Goal: Communication & Community: Answer question/provide support

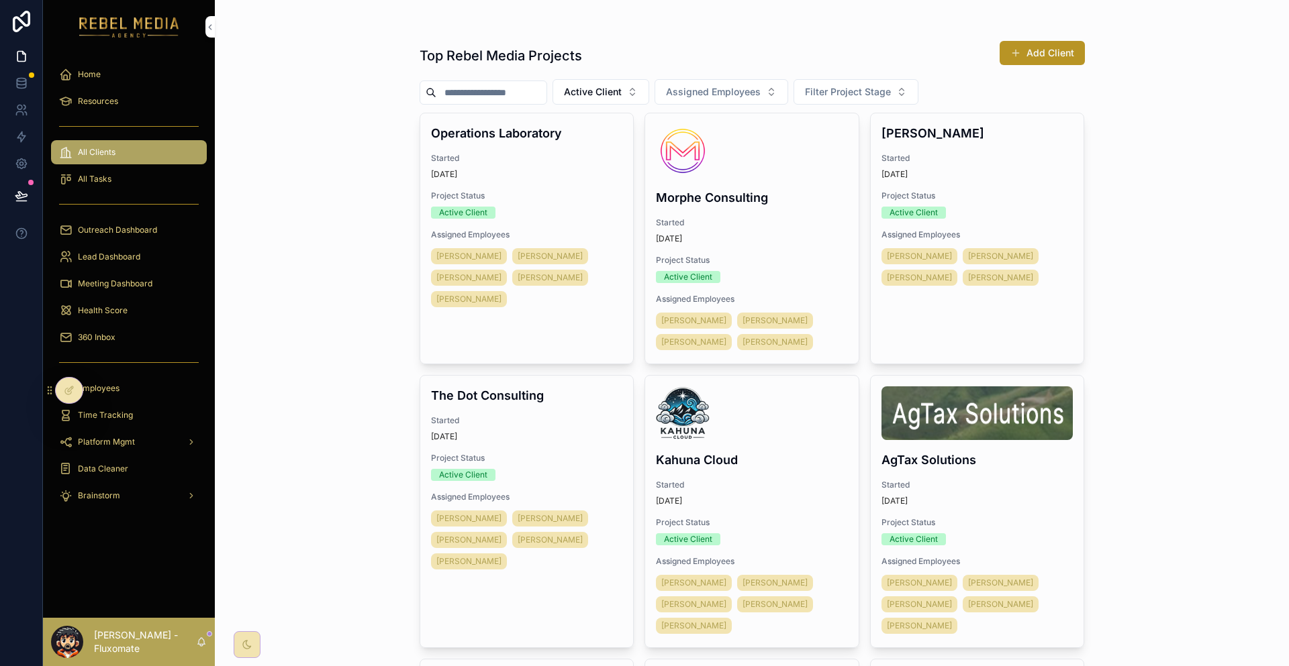
click at [564, 246] on div "Nahrahel [PERSON_NAME] [PERSON_NAME] [PERSON_NAME]" at bounding box center [527, 278] width 192 height 64
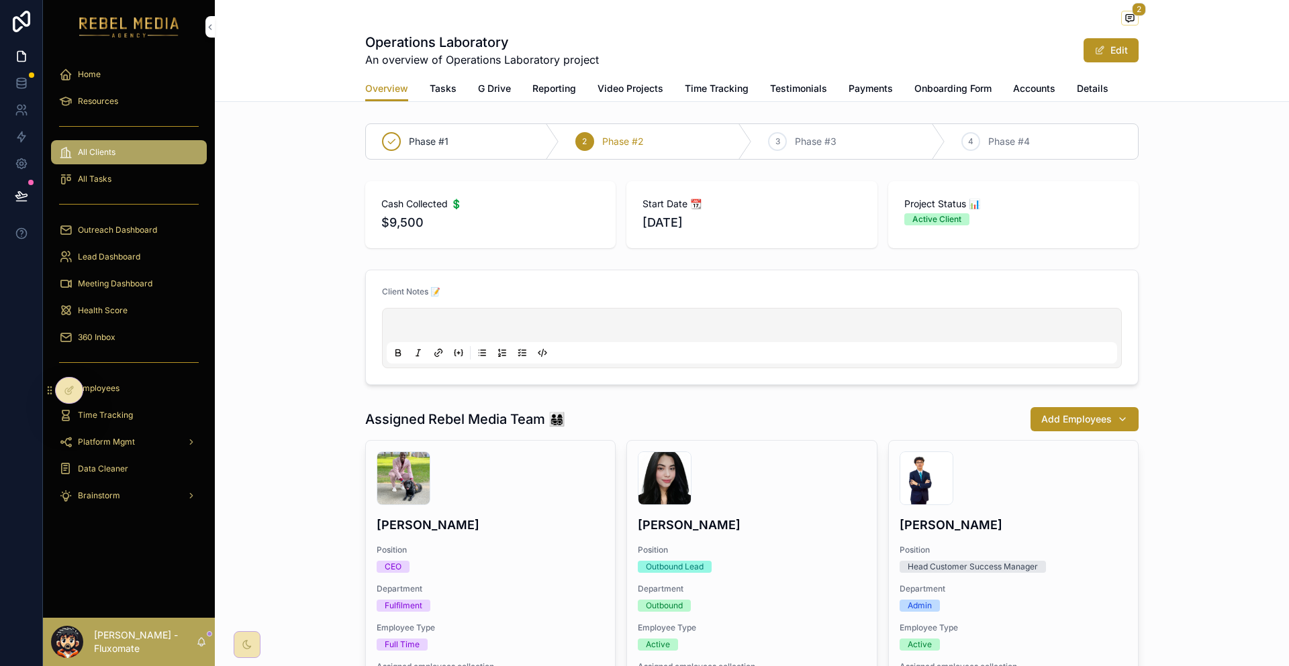
click at [848, 82] on span "Payments" at bounding box center [870, 88] width 44 height 13
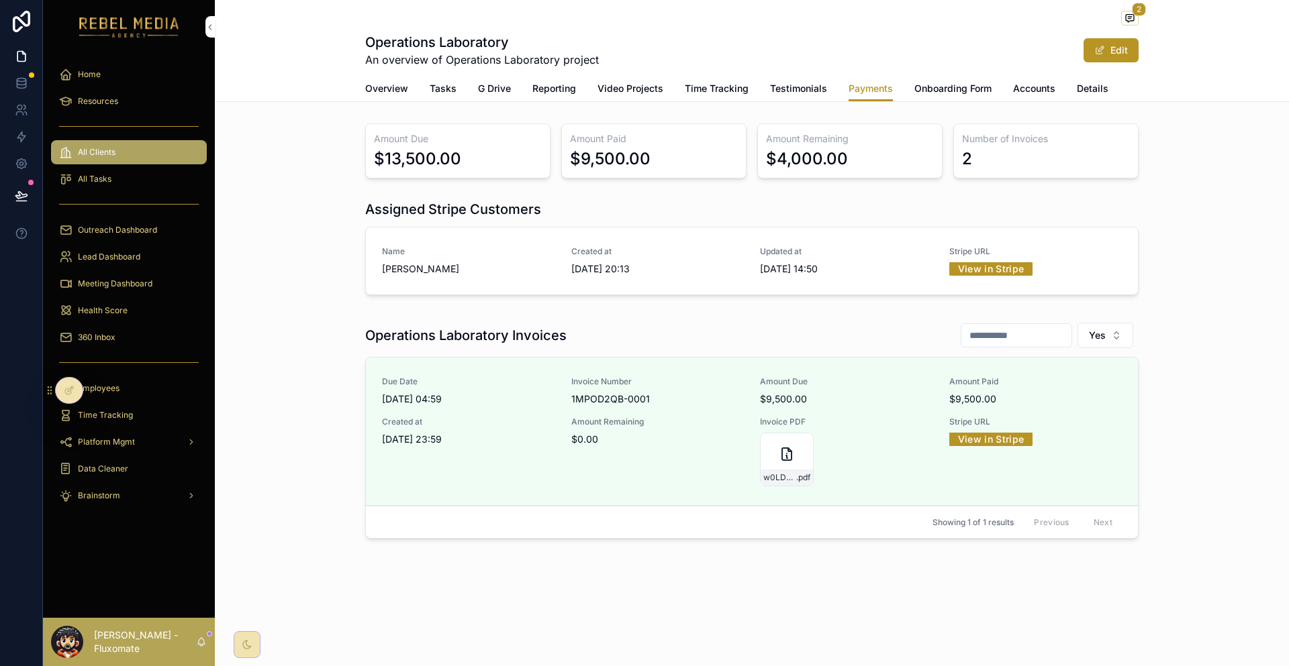
click at [949, 258] on link "View in Stripe" at bounding box center [991, 268] width 84 height 21
click at [949, 429] on link "View in Stripe" at bounding box center [991, 439] width 84 height 21
click at [111, 327] on div "360 Inbox" at bounding box center [129, 337] width 140 height 21
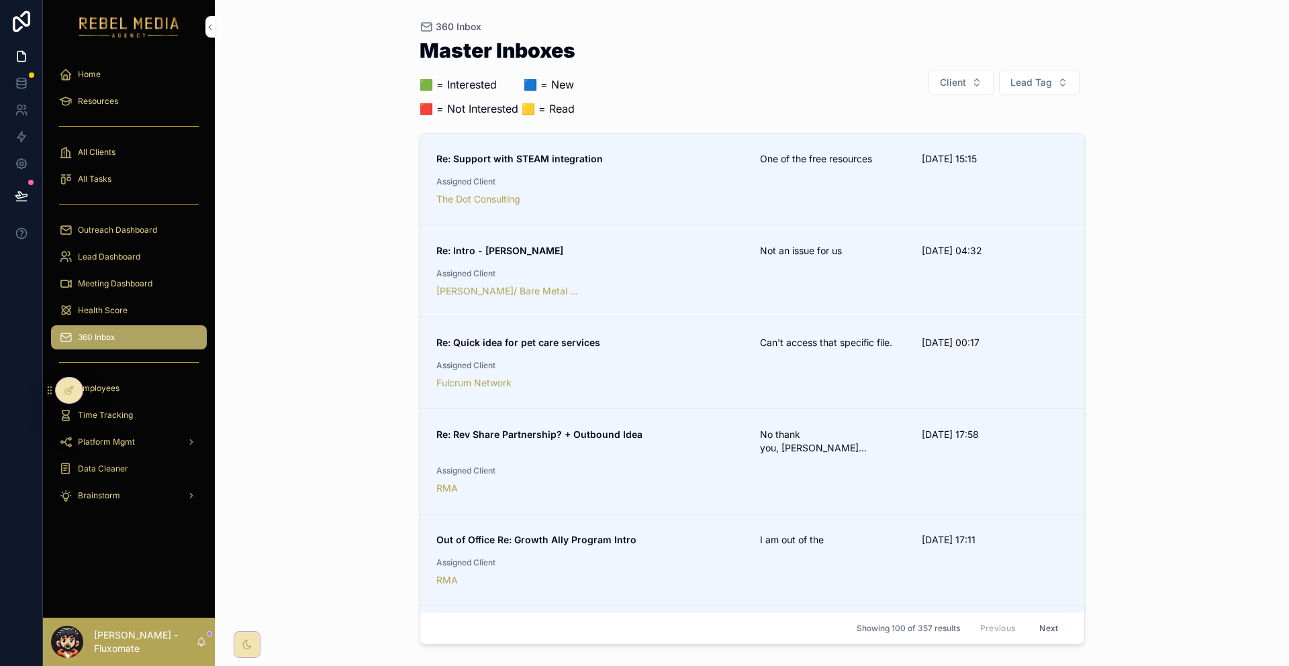
click at [964, 70] on button "Client" at bounding box center [960, 83] width 65 height 26
click at [979, 70] on button "Client" at bounding box center [960, 83] width 65 height 26
type input "***"
click at [946, 126] on div "RMA" at bounding box center [976, 127] width 187 height 27
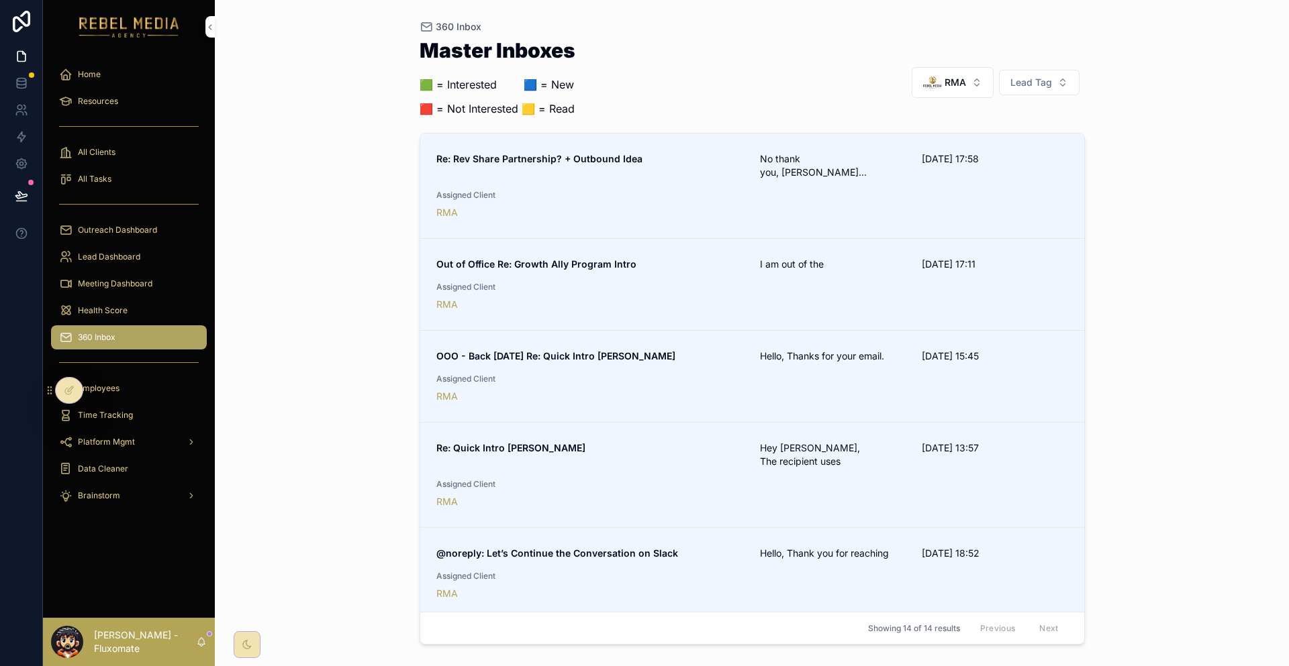
scroll to position [67, 0]
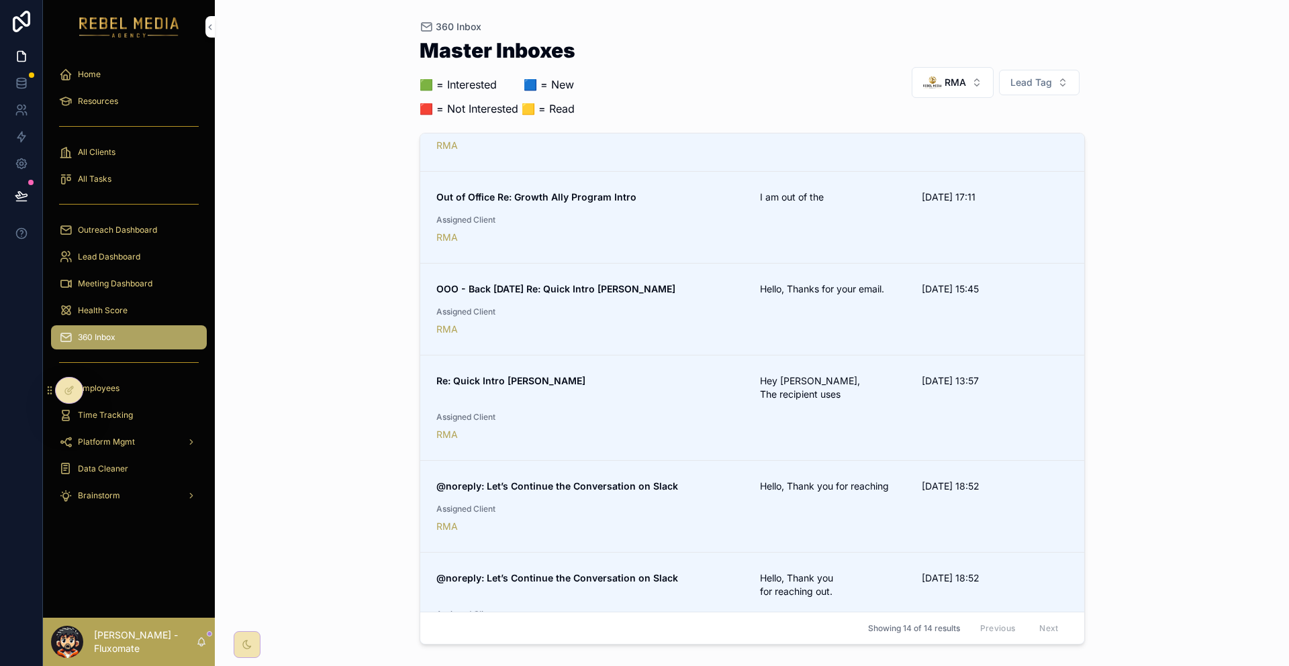
click at [862, 480] on span "Hello, Thank you for reaching" at bounding box center [833, 486] width 146 height 13
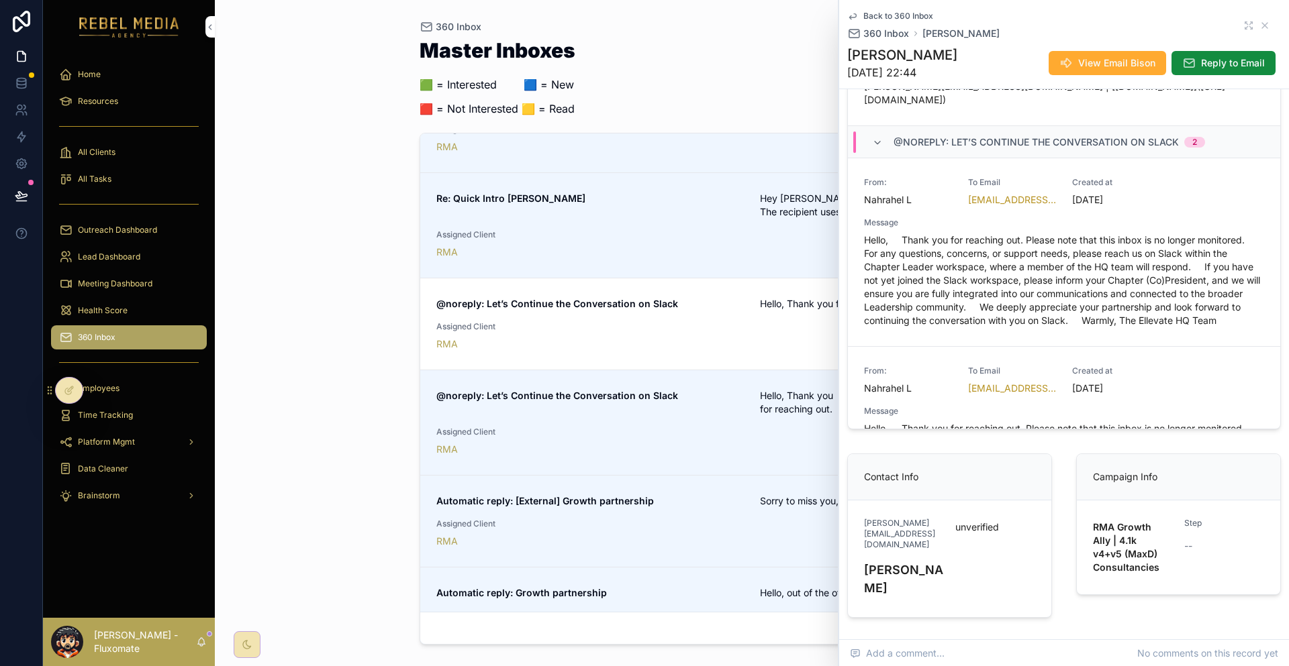
scroll to position [268, 0]
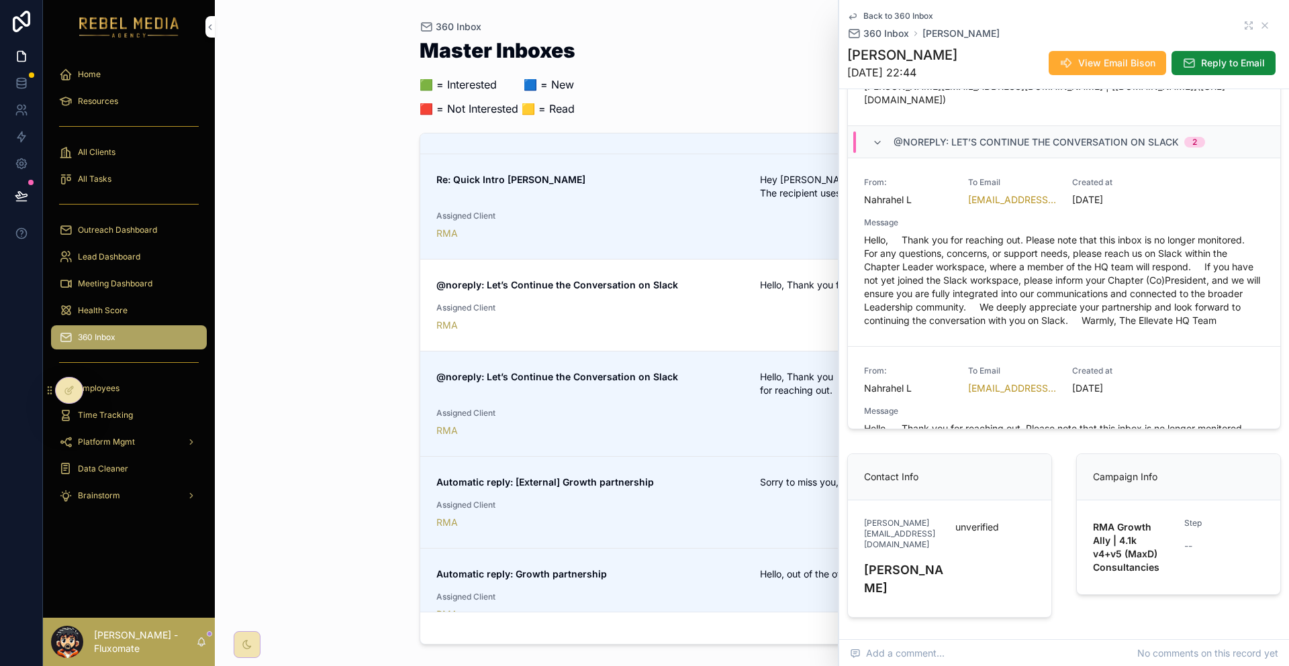
click at [340, 396] on div "360 Inbox Master Inboxes 🟩 = Interested ‎ ‎ ‎ ‎ ‎ ‎‎ ‎ 🟦 = New 🟥 = Not Interest…" at bounding box center [752, 333] width 1074 height 666
click at [1260, 25] on icon "scrollable content" at bounding box center [1264, 25] width 11 height 11
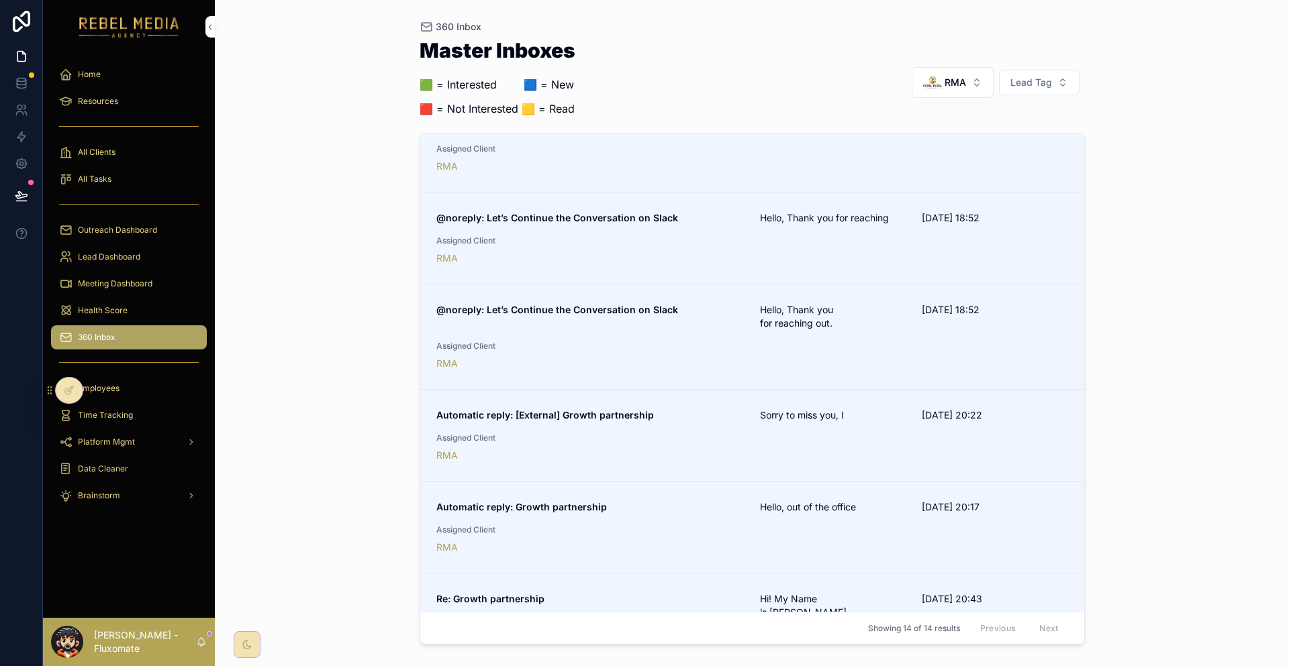
scroll to position [403, 0]
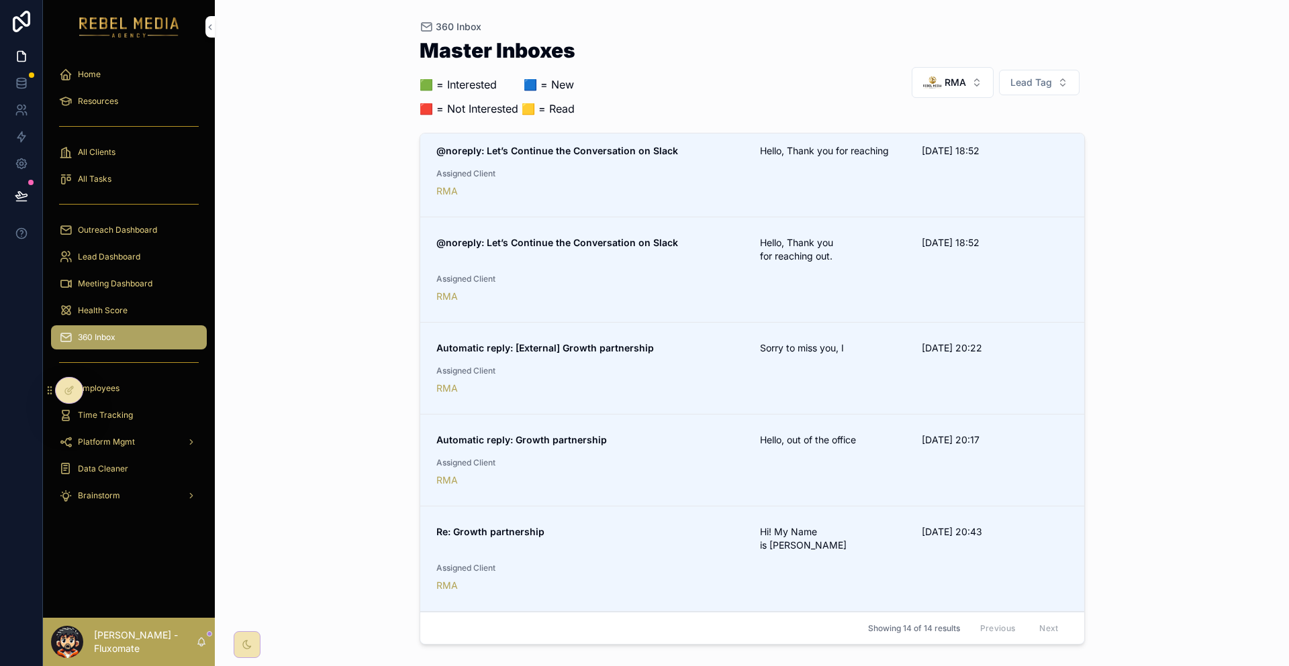
click at [609, 526] on span "Re: Growth partnership" at bounding box center [590, 532] width 308 height 13
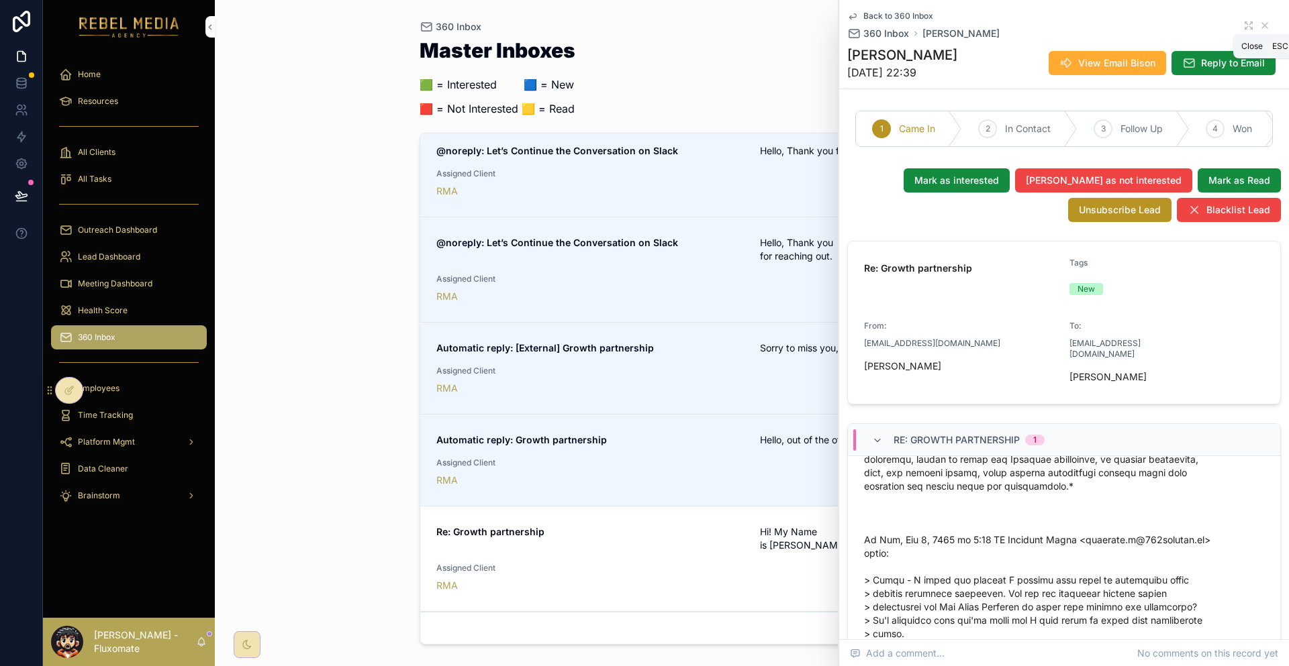
click at [1259, 22] on icon "scrollable content" at bounding box center [1264, 25] width 11 height 11
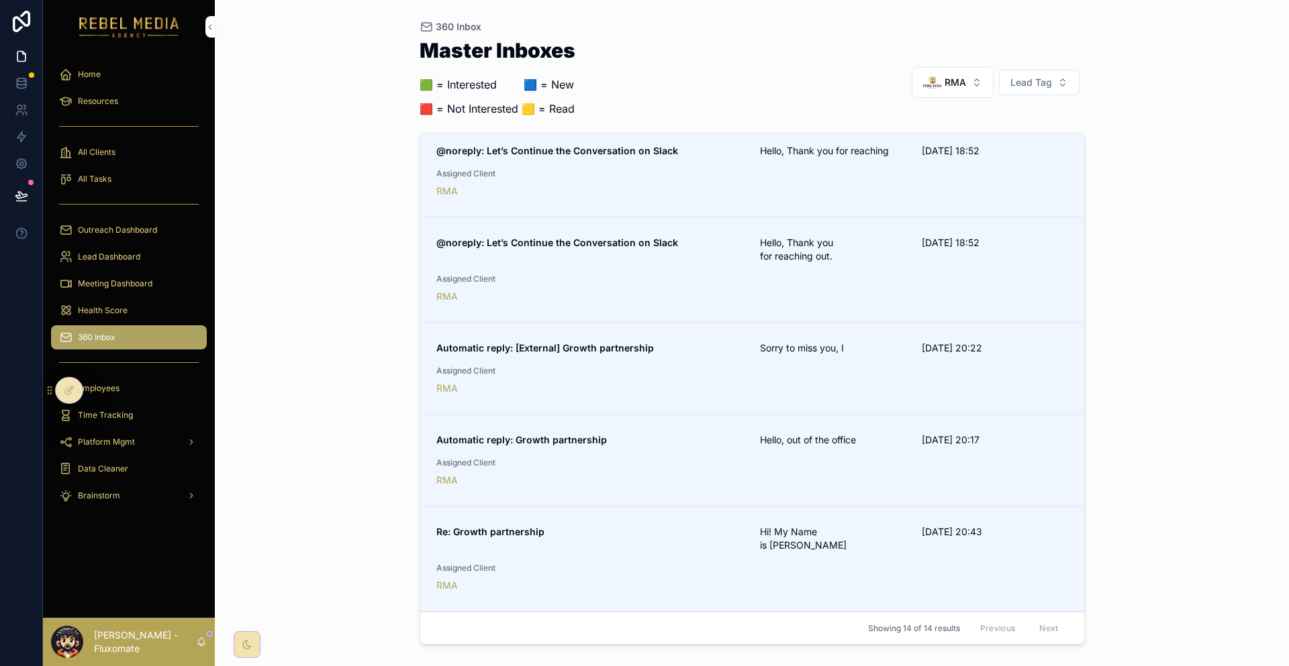
click at [968, 67] on button "RMA" at bounding box center [952, 82] width 82 height 31
click at [936, 118] on div "None" at bounding box center [969, 127] width 187 height 21
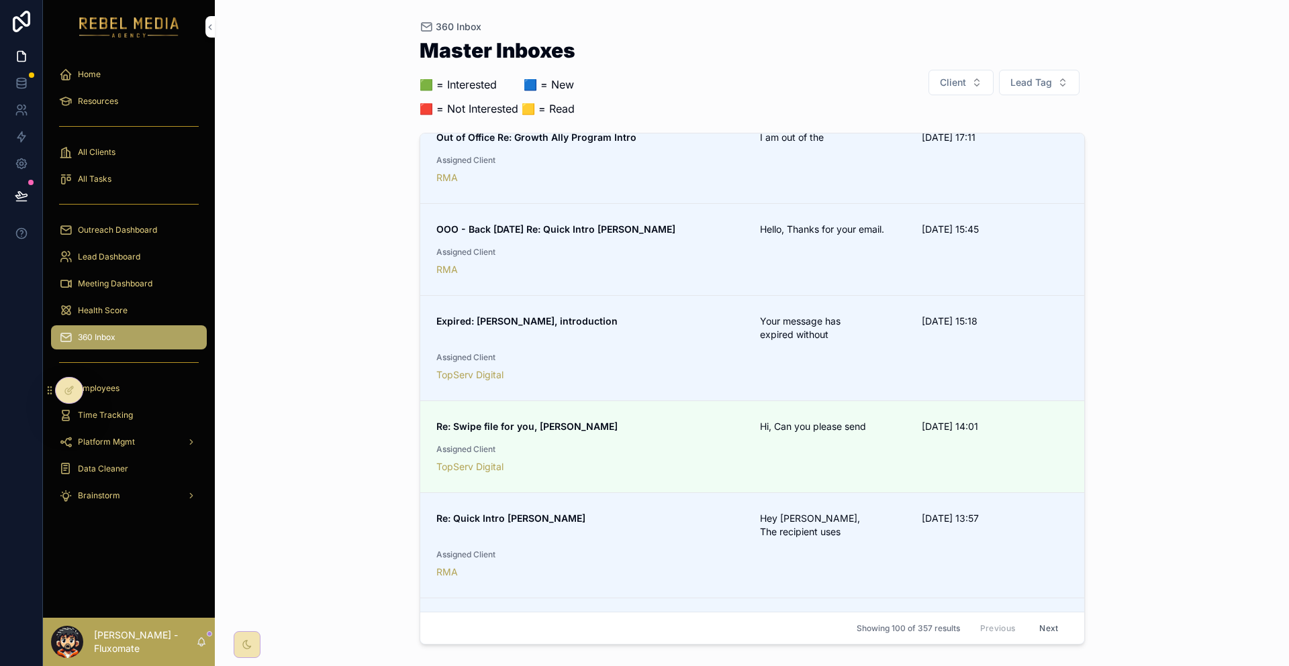
click at [941, 204] on link "OOO - Back [DATE] Re: Quick Intro [PERSON_NAME] Hello, Thanks for your email. […" at bounding box center [752, 250] width 664 height 92
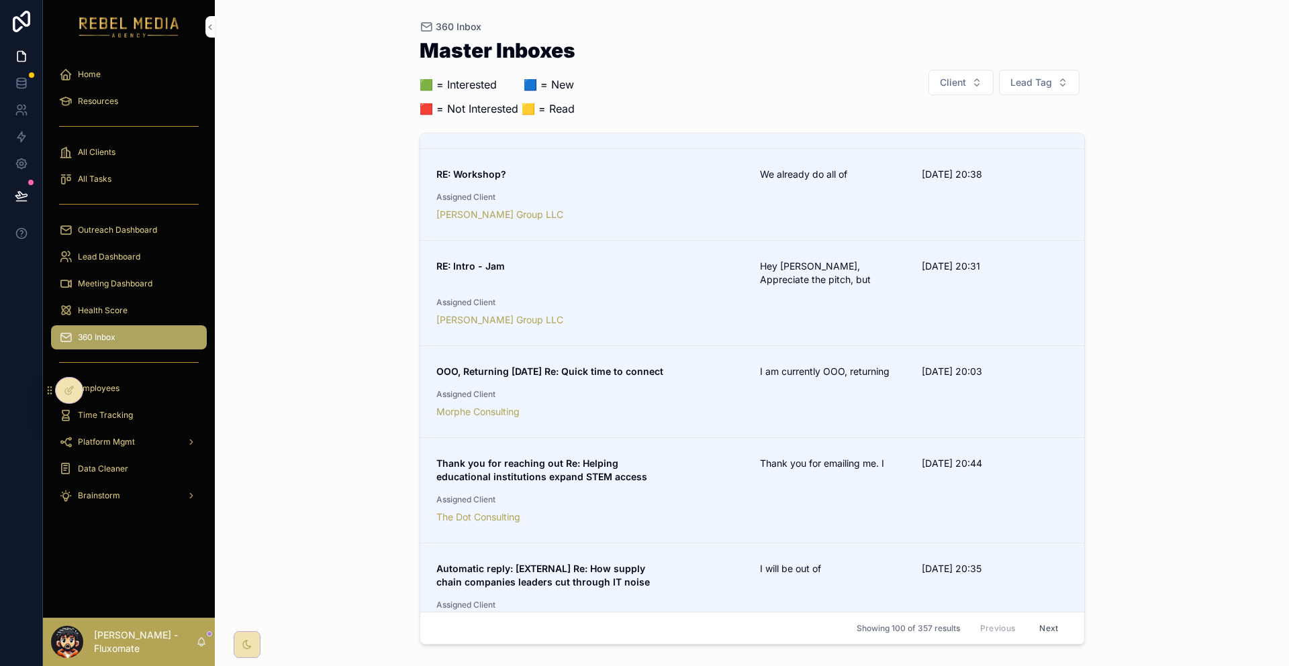
scroll to position [7267, 0]
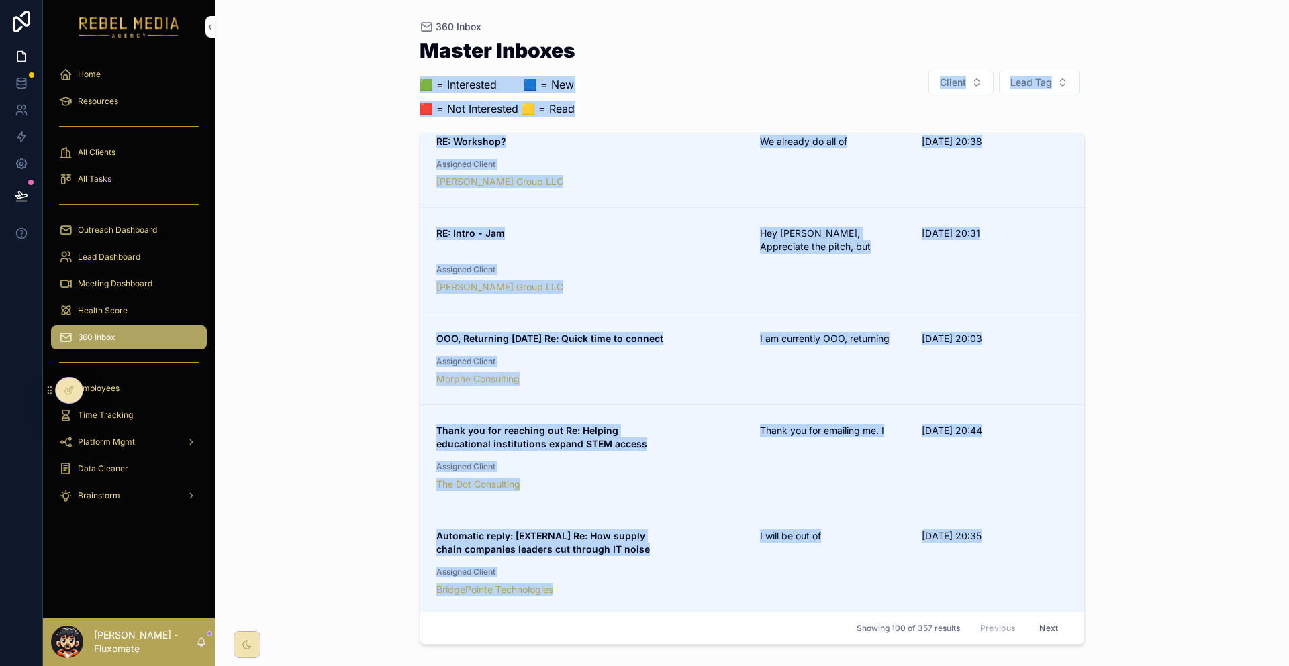
drag, startPoint x: 389, startPoint y: 58, endPoint x: 1052, endPoint y: 442, distance: 765.6
click at [1030, 462] on div "360 Inbox Master Inboxes 🟩 = Interested ‎ ‎ ‎ ‎ ‎ ‎‎ ‎ 🟦 = New 🟥 = Not Interest…" at bounding box center [752, 333] width 1074 height 666
click at [1193, 360] on div "360 Inbox Master Inboxes 🟩 = Interested ‎ ‎ ‎ ‎ ‎ ‎‎ ‎ 🟦 = New 🟥 = Not Interest…" at bounding box center [752, 333] width 1074 height 666
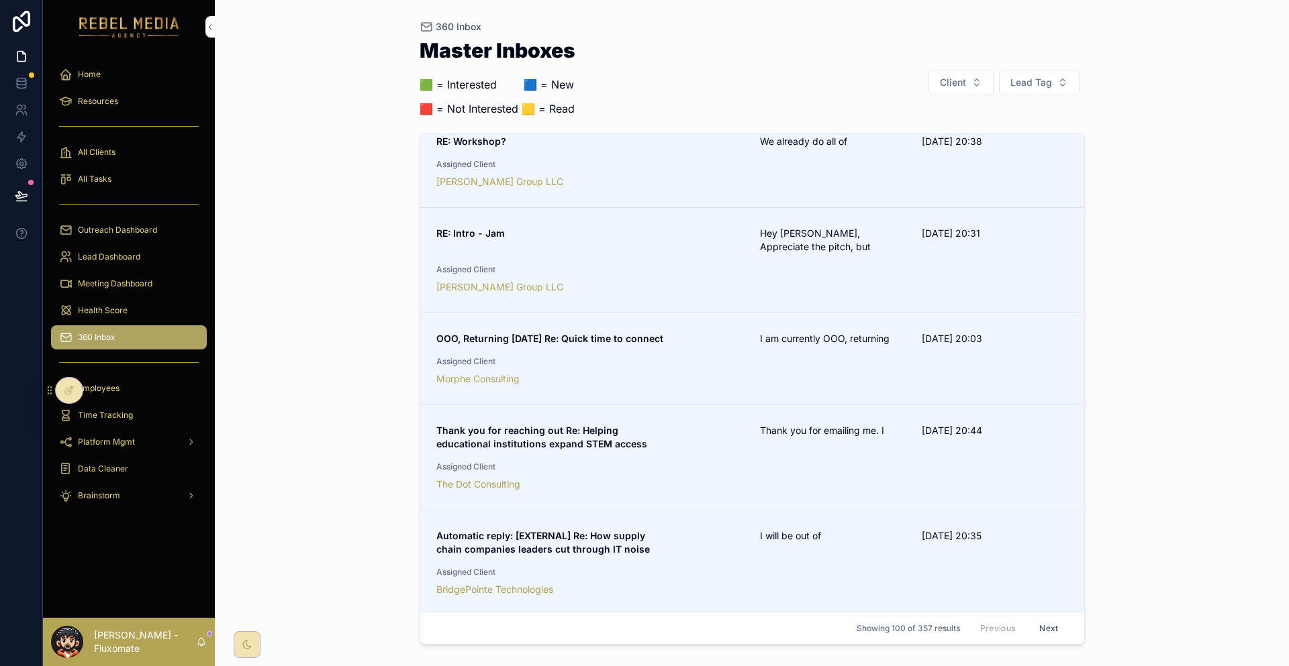
click at [0, 0] on span "Reply to Email" at bounding box center [0, 0] width 0 height 0
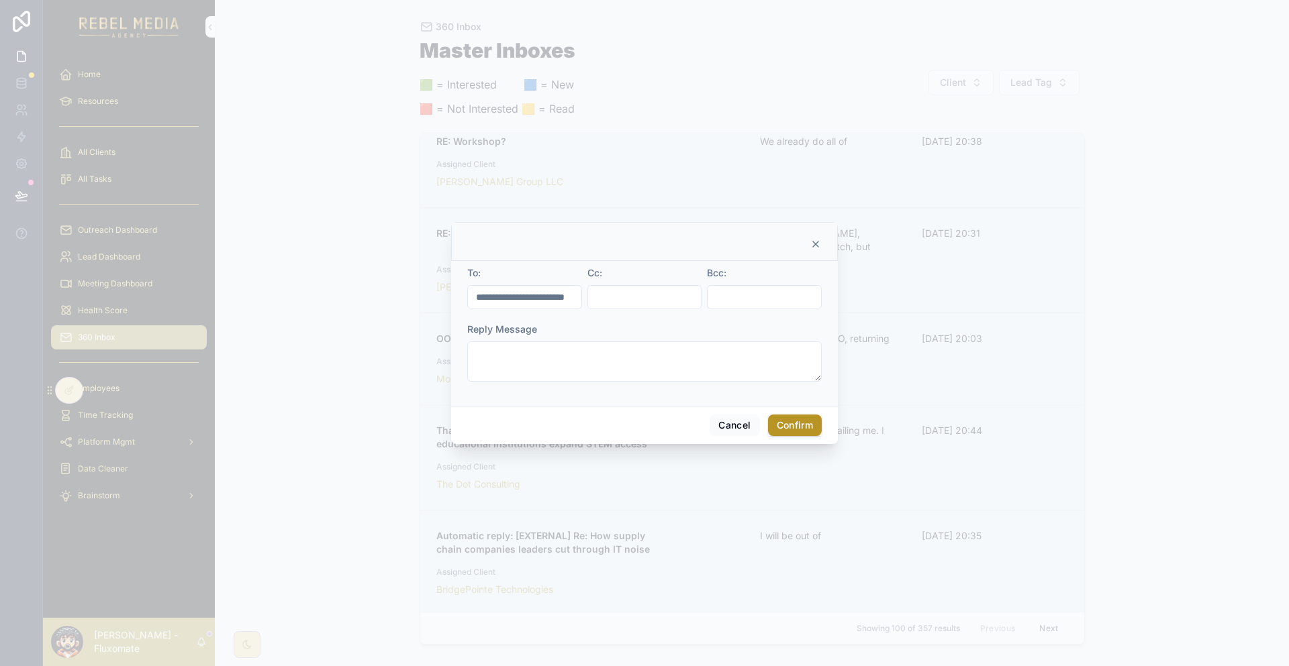
click at [810, 250] on icon at bounding box center [815, 244] width 11 height 11
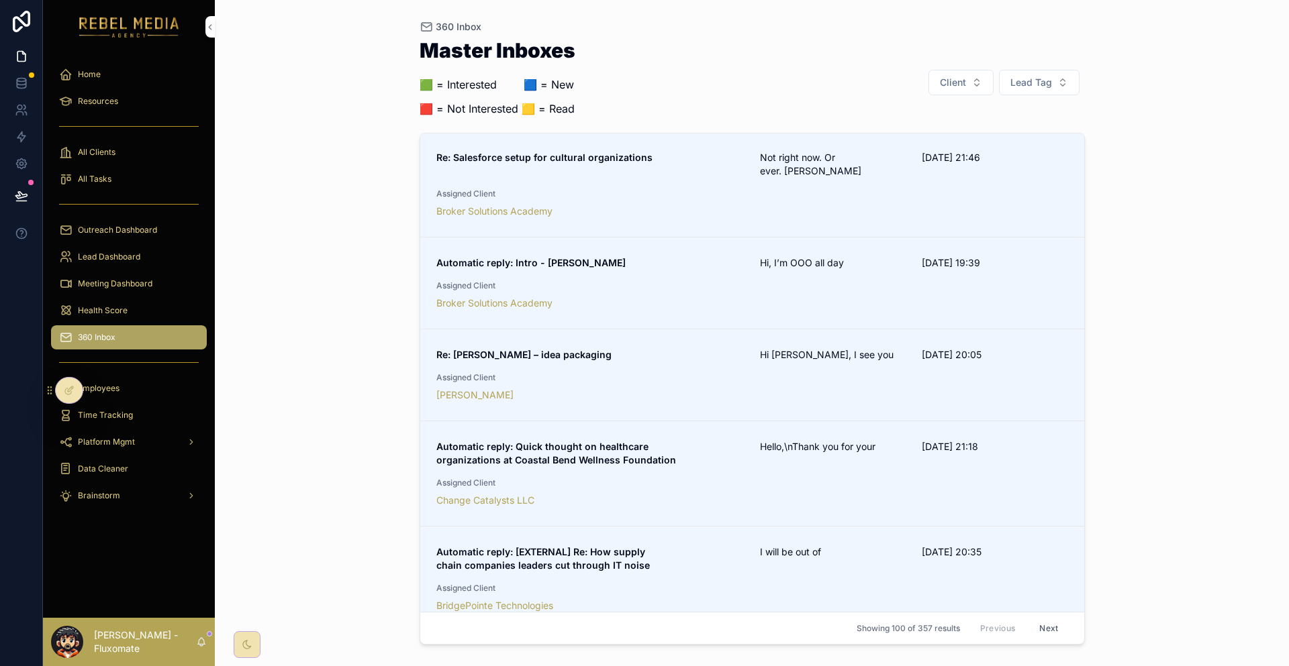
scroll to position [4984, 0]
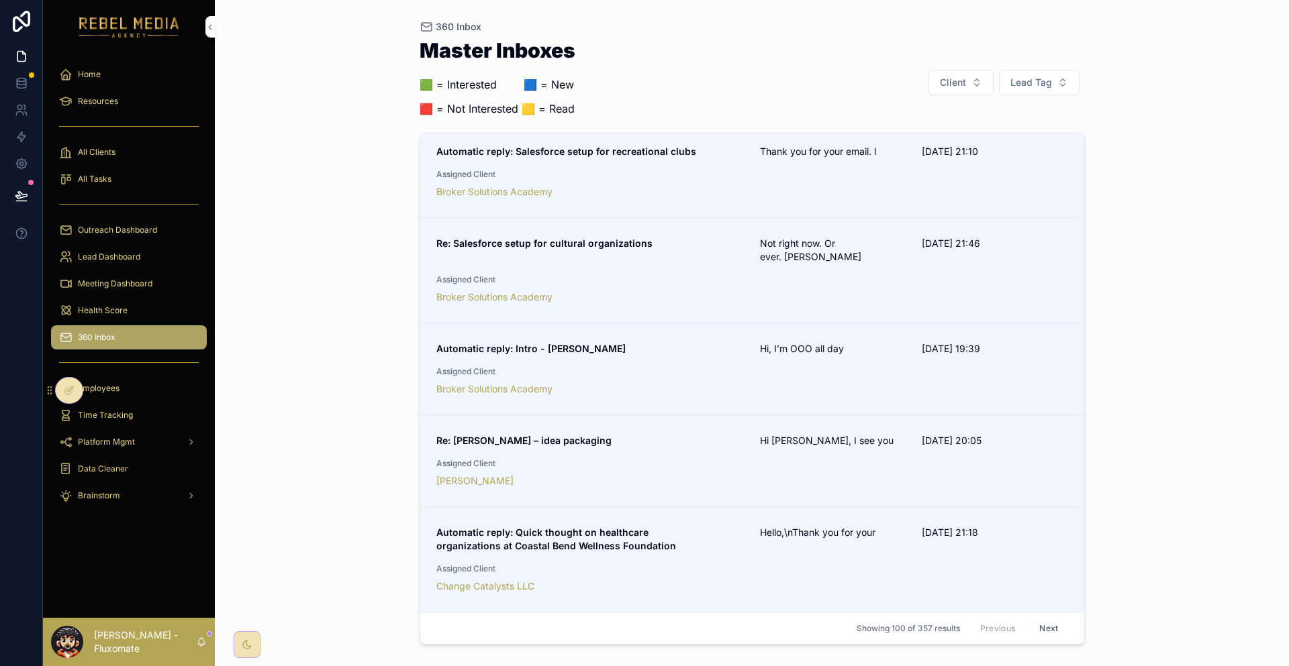
click at [62, 377] on div at bounding box center [69, 390] width 28 height 27
click at [76, 395] on div at bounding box center [69, 391] width 27 height 26
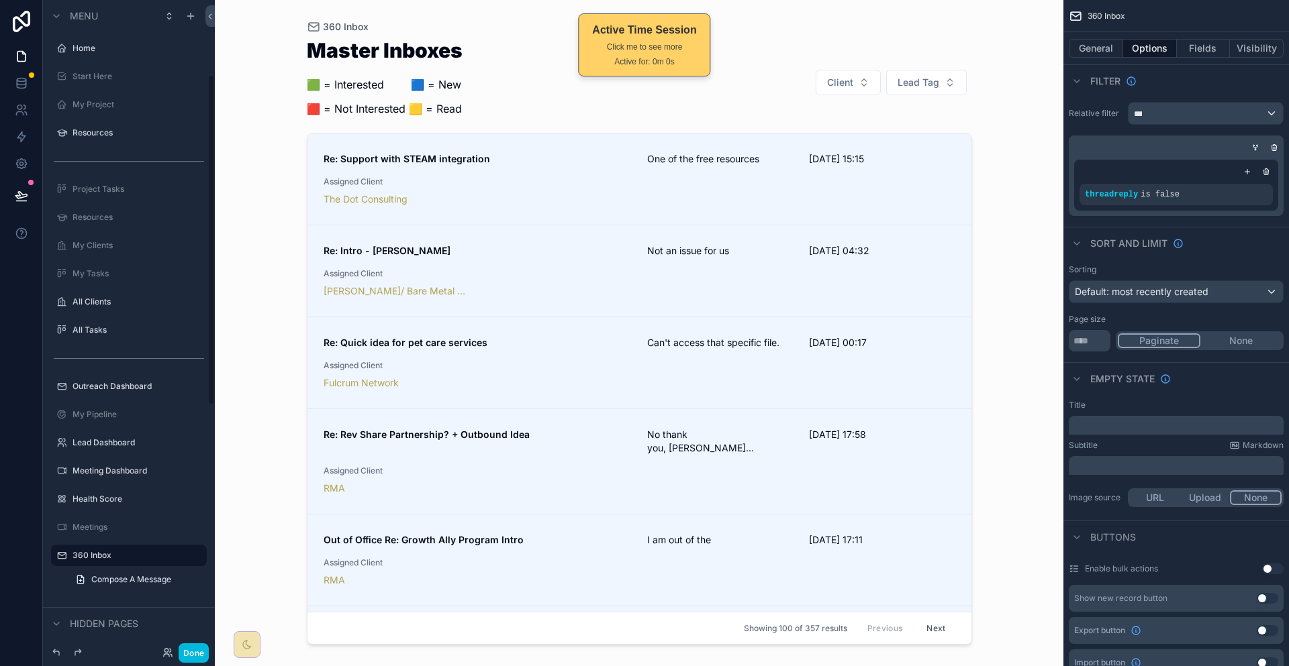
scroll to position [147, 0]
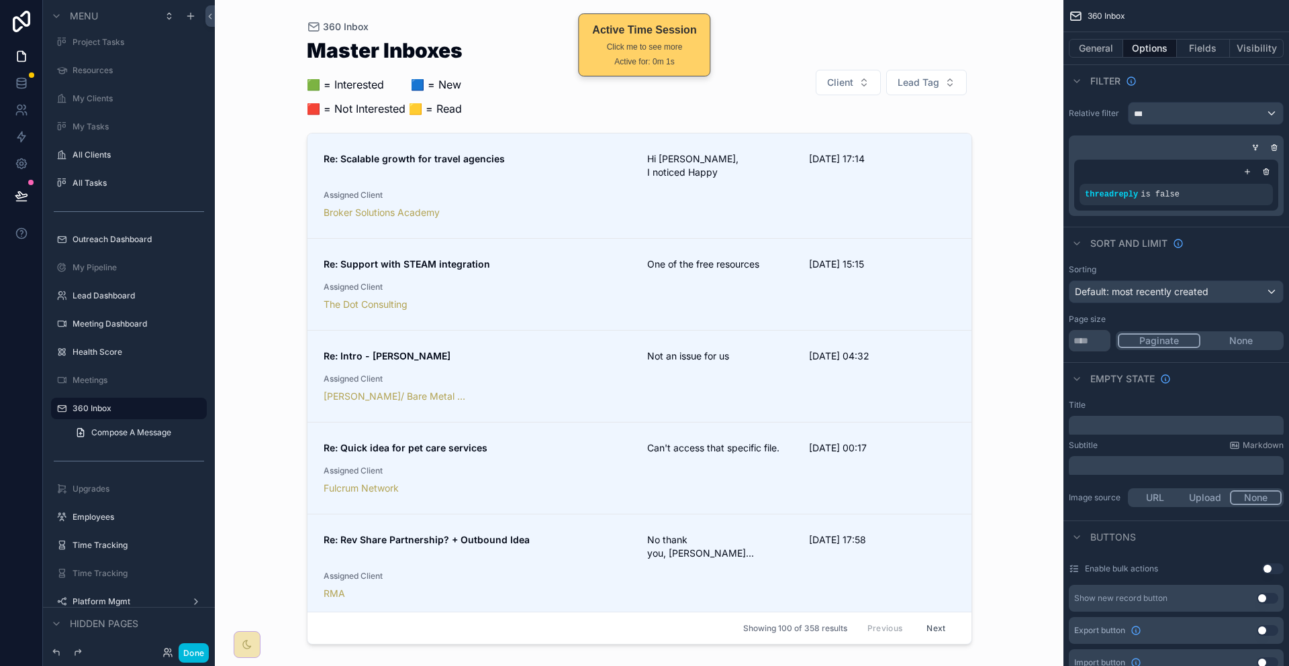
click at [1043, 160] on div "360 Inbox Master Inboxes 🟩 = Interested ‎ ‎ ‎ ‎ ‎ ‎‎ ‎ 🟦 = New 🟥 = Not Interest…" at bounding box center [639, 333] width 848 height 666
click at [1208, 39] on button "Fields" at bounding box center [1204, 48] width 54 height 19
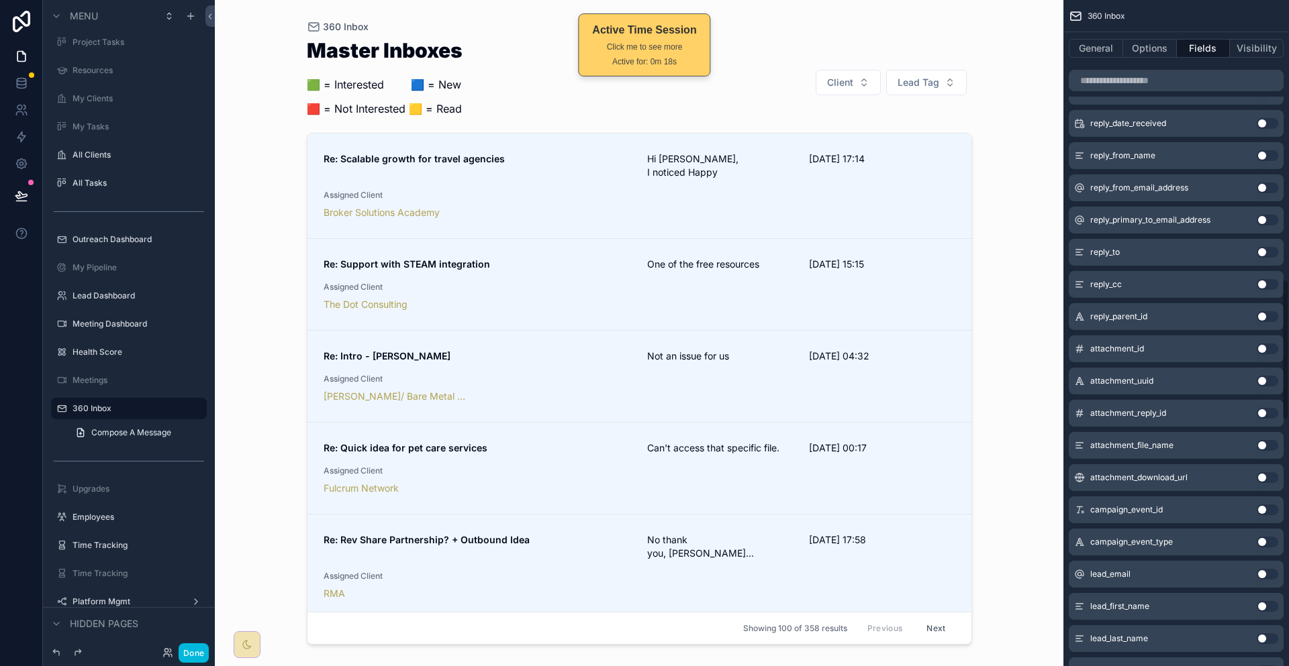
scroll to position [1409, 0]
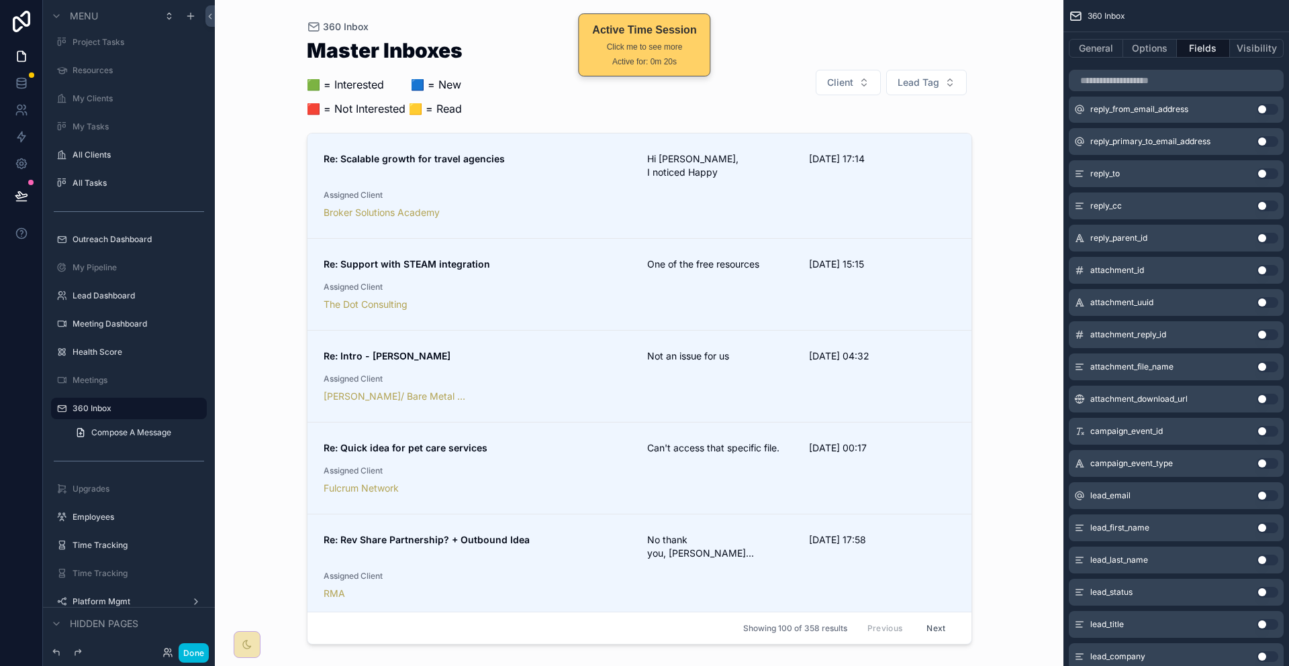
click at [1264, 523] on button "Use setting" at bounding box center [1266, 528] width 21 height 11
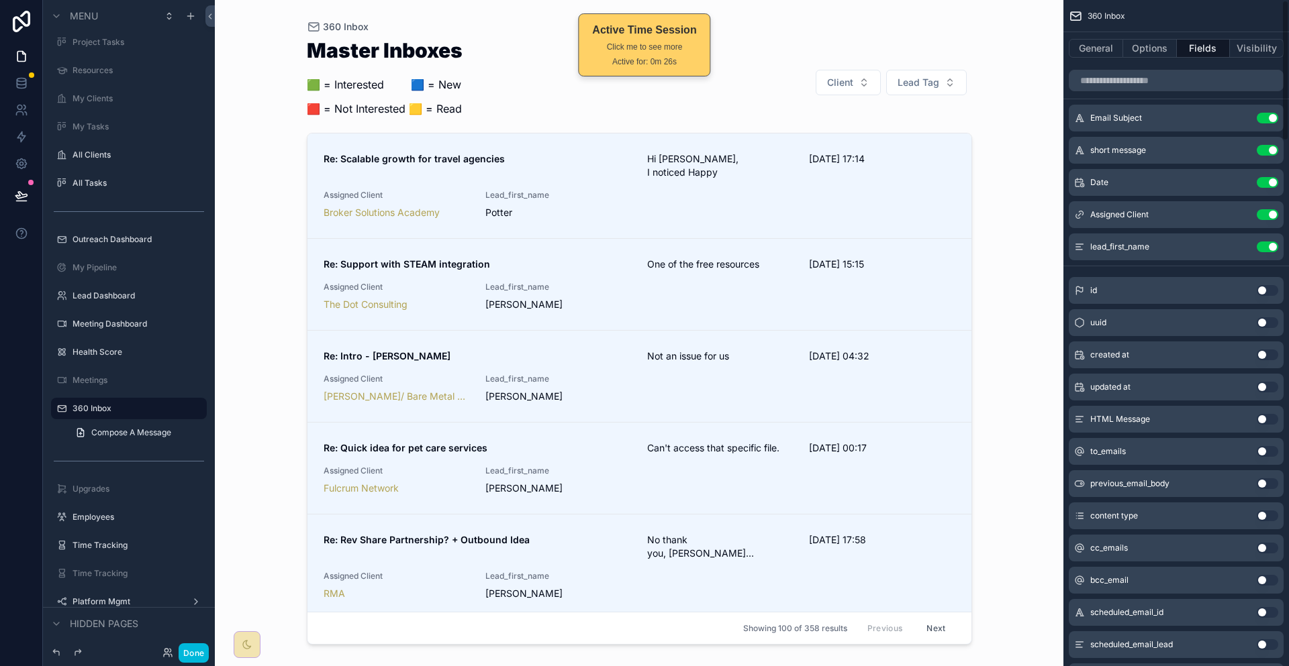
scroll to position [0, 0]
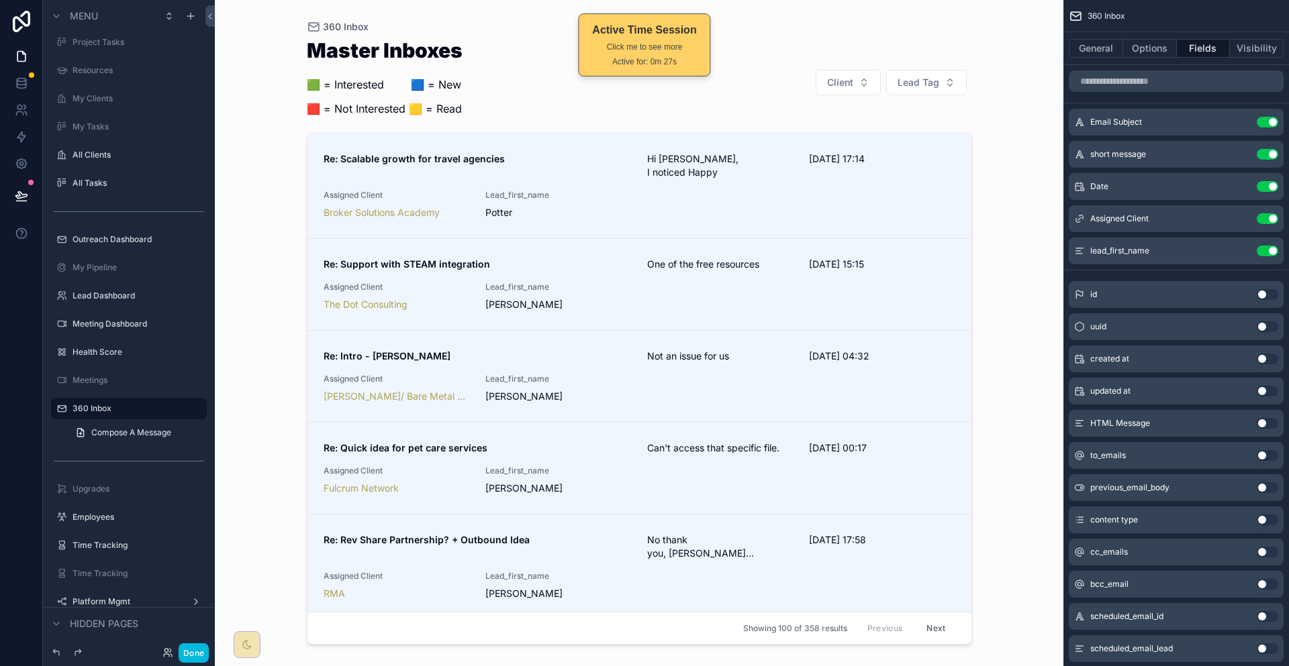
click at [1247, 238] on div "lead_first_name Use setting" at bounding box center [1175, 251] width 215 height 27
click at [0, 0] on icon "scrollable content" at bounding box center [0, 0] width 0 height 0
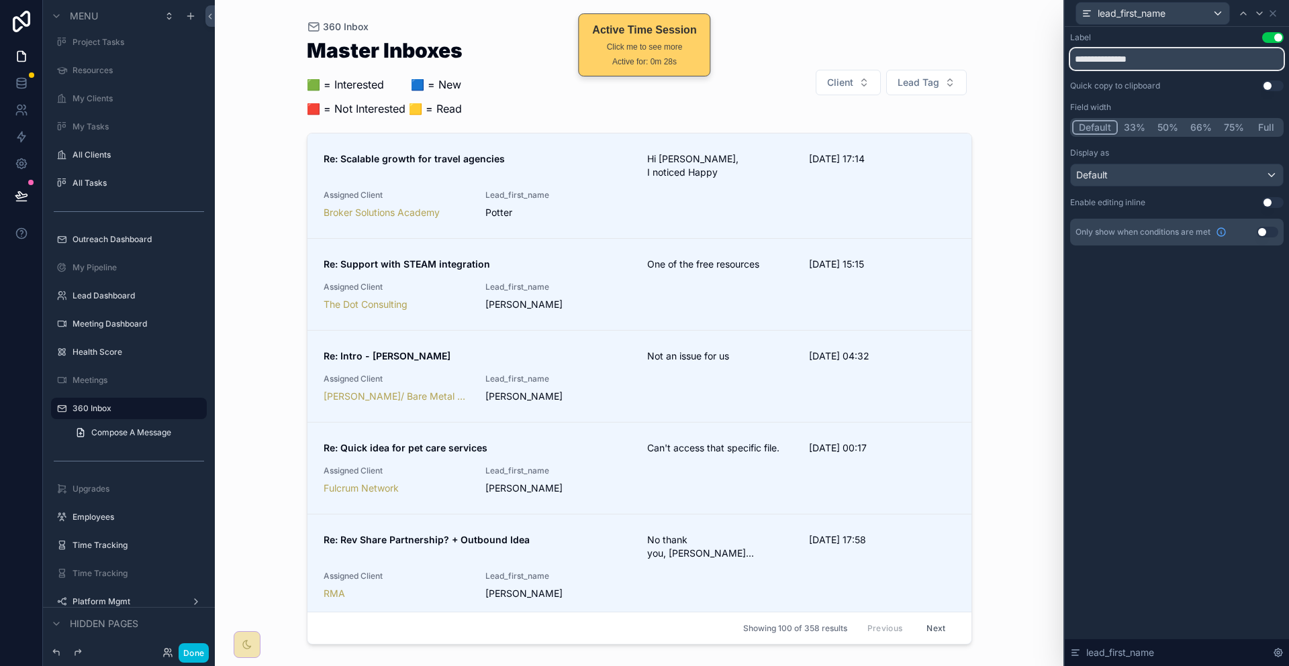
click at [1188, 55] on input "**********" at bounding box center [1176, 58] width 213 height 21
click at [1272, 13] on icon at bounding box center [1272, 13] width 5 height 5
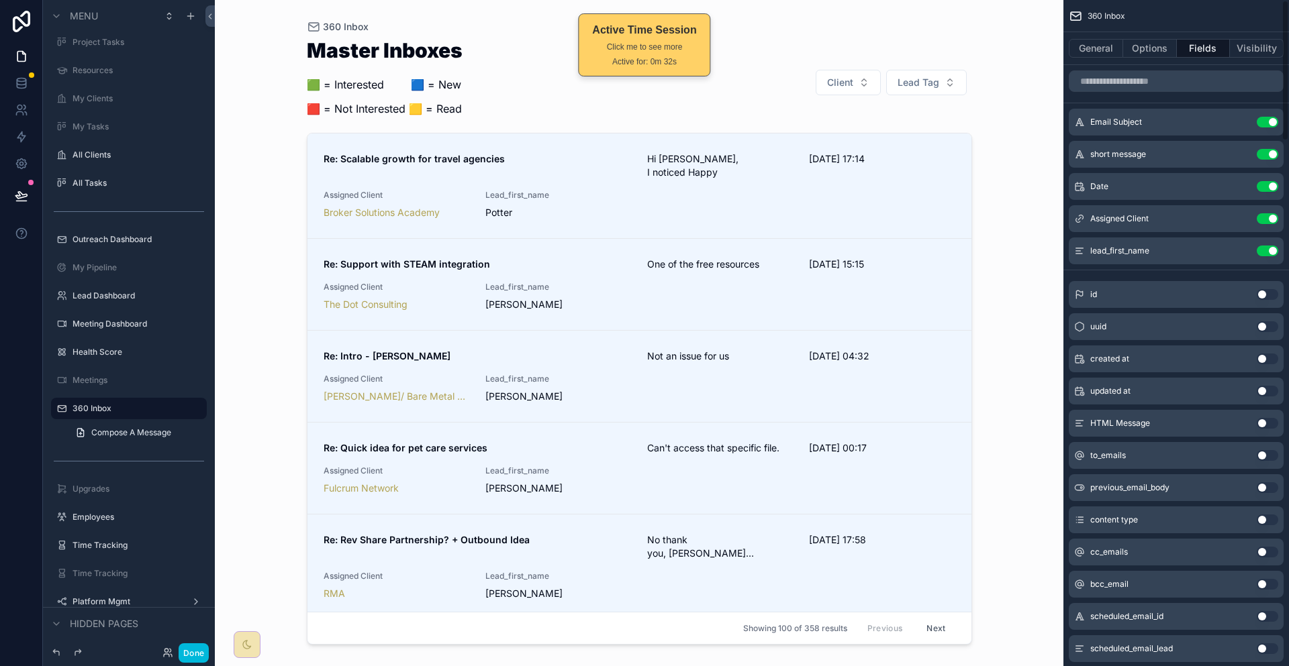
click at [1273, 246] on button "Use setting" at bounding box center [1266, 251] width 21 height 11
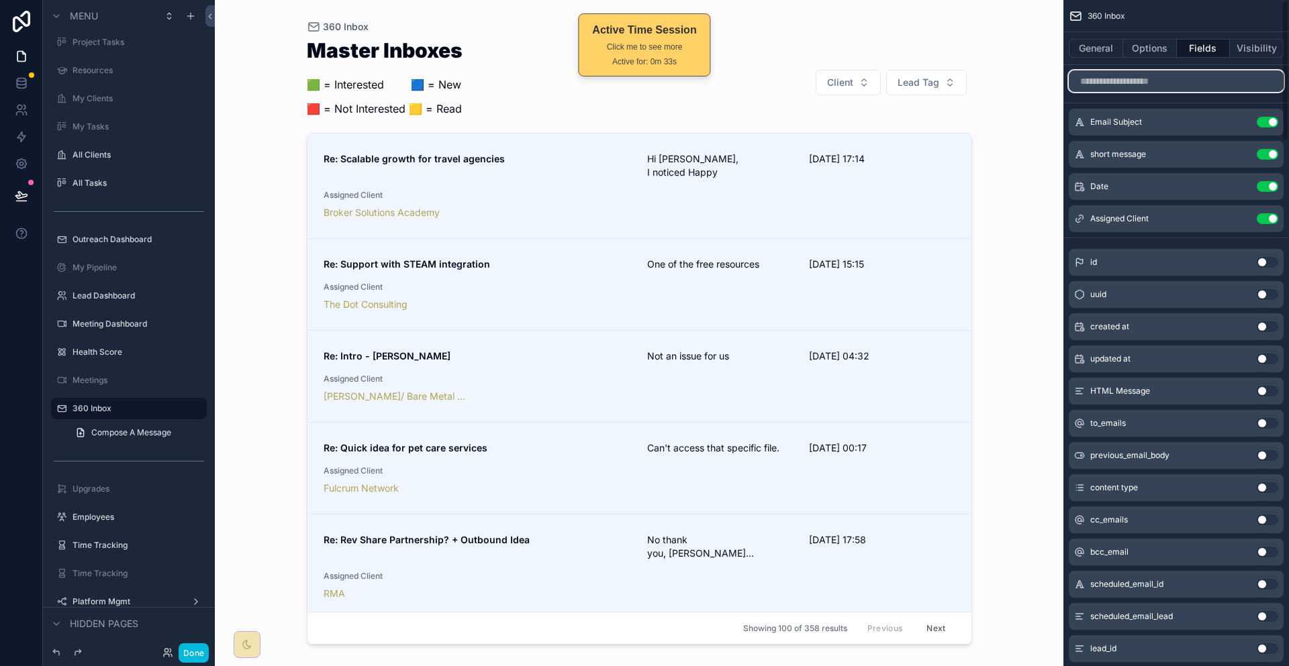
click at [1200, 70] on input "scrollable content" at bounding box center [1175, 80] width 215 height 21
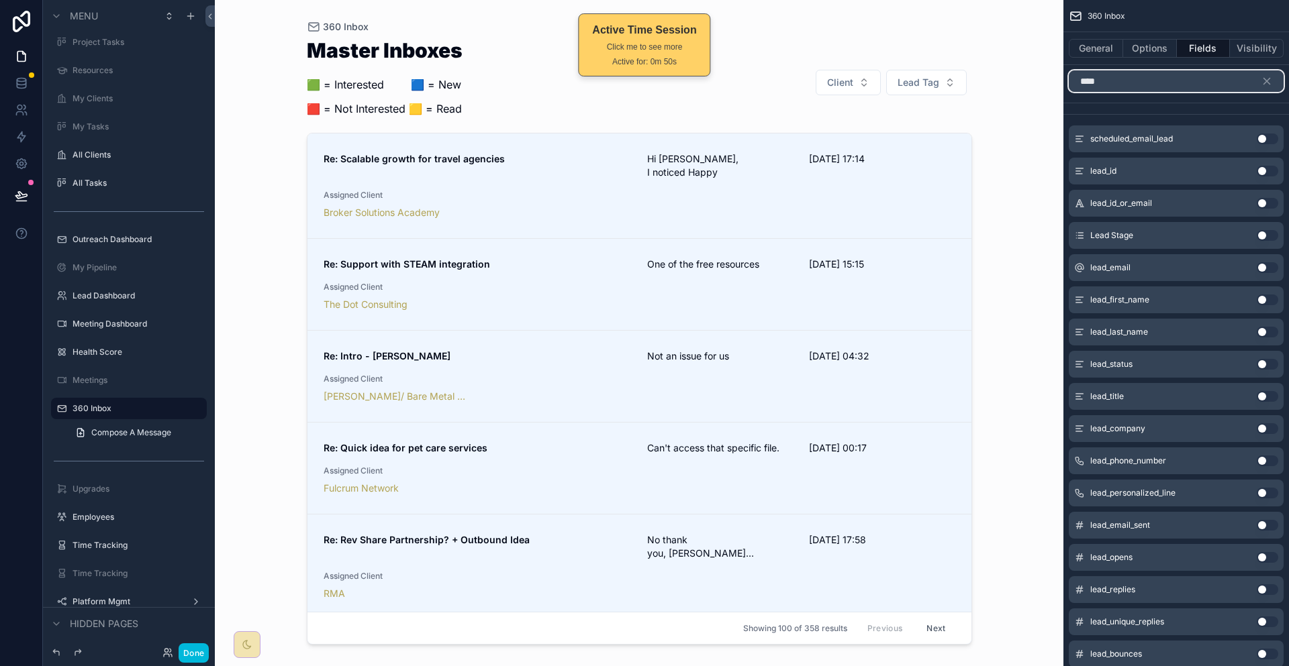
type input "****"
click at [1273, 359] on button "Use setting" at bounding box center [1266, 364] width 21 height 11
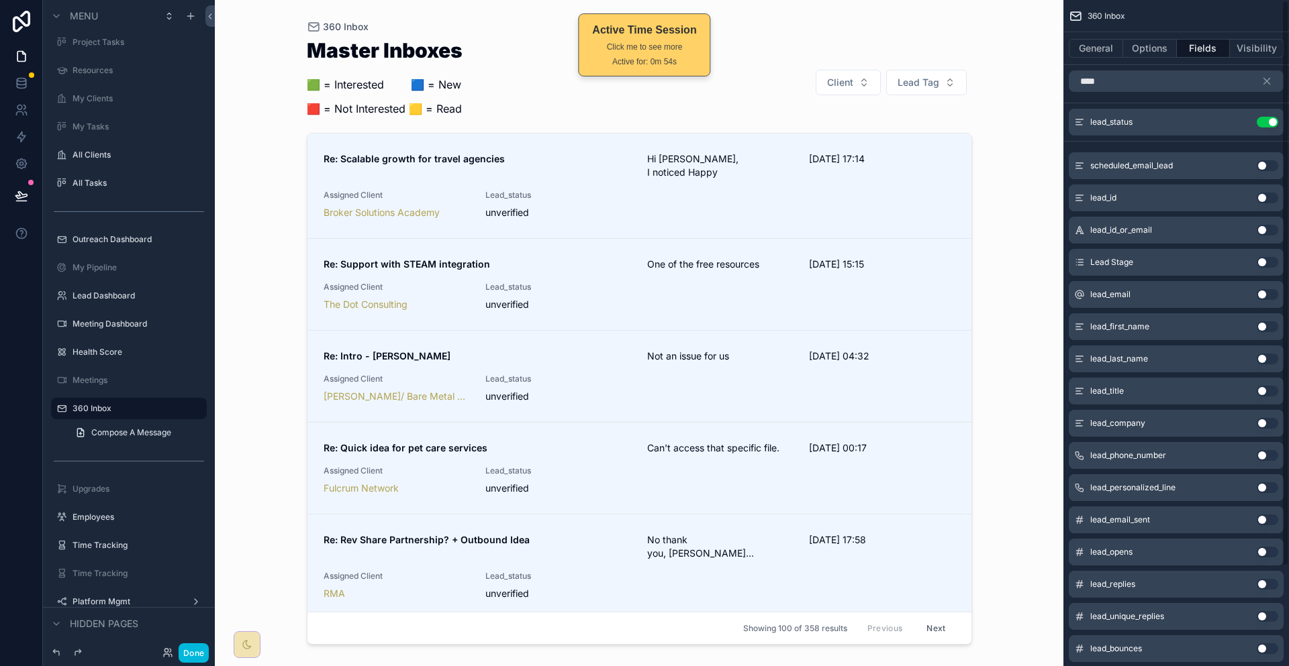
click at [1277, 117] on button "Use setting" at bounding box center [1266, 122] width 21 height 11
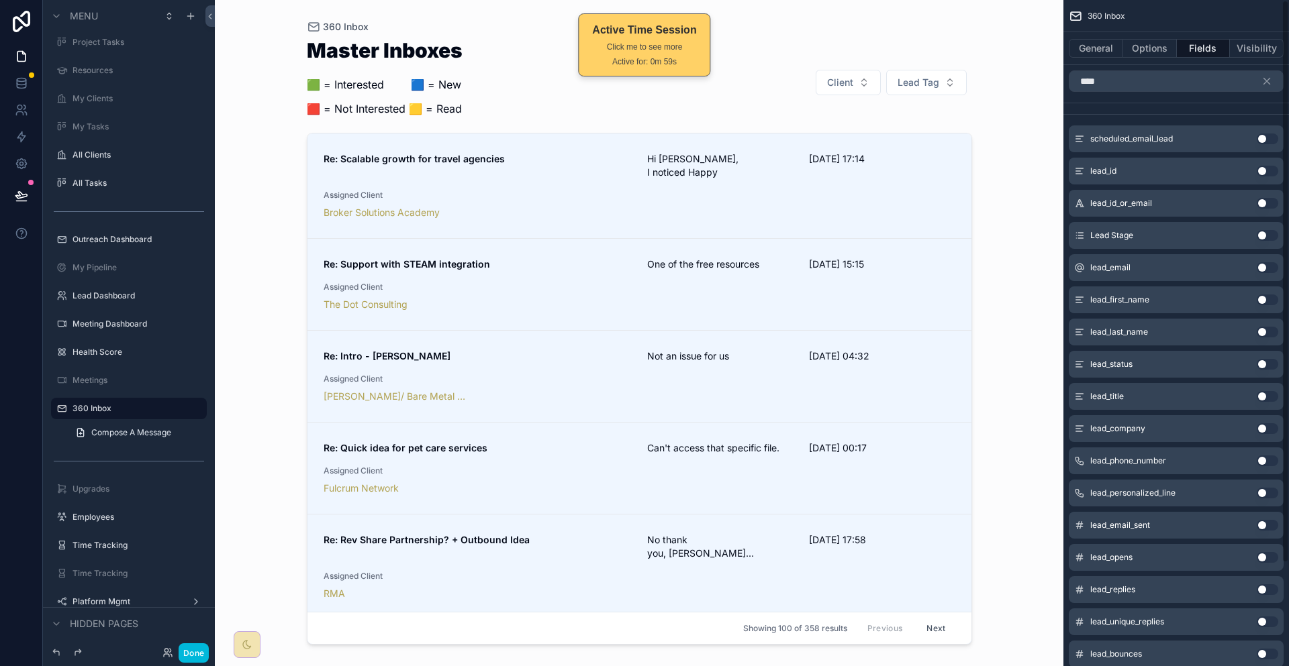
click at [1272, 262] on button "Use setting" at bounding box center [1266, 267] width 21 height 11
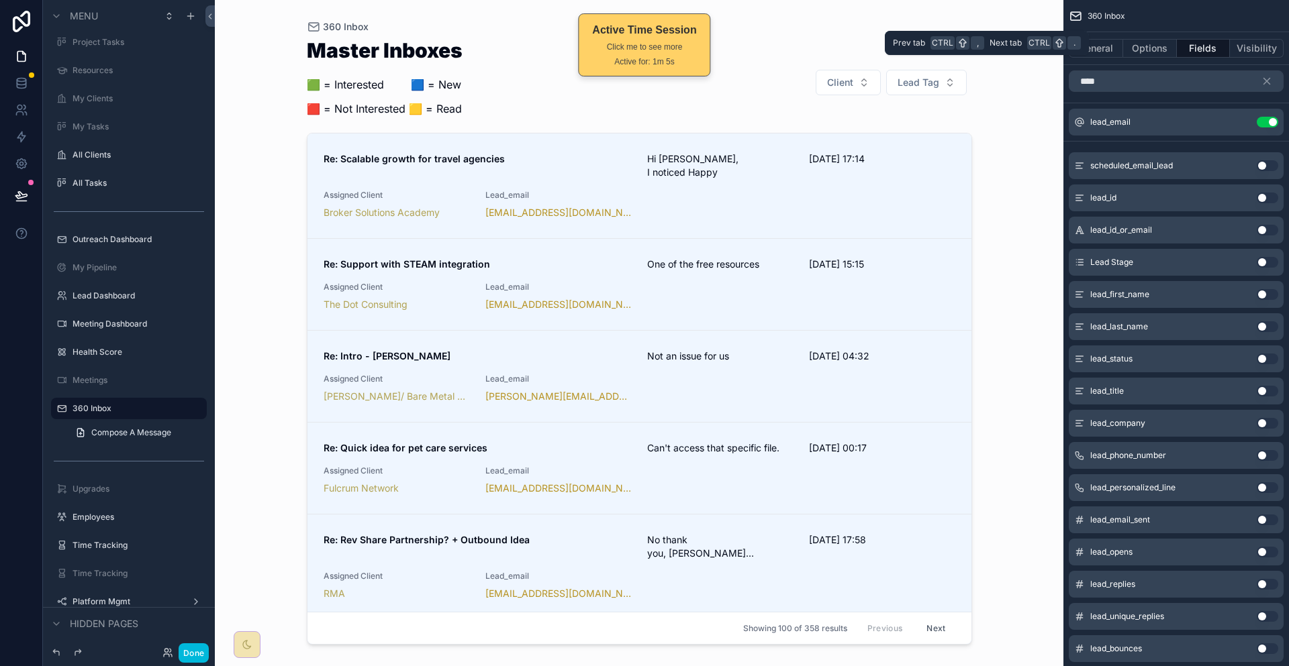
click at [1164, 45] on button "Options" at bounding box center [1150, 48] width 54 height 19
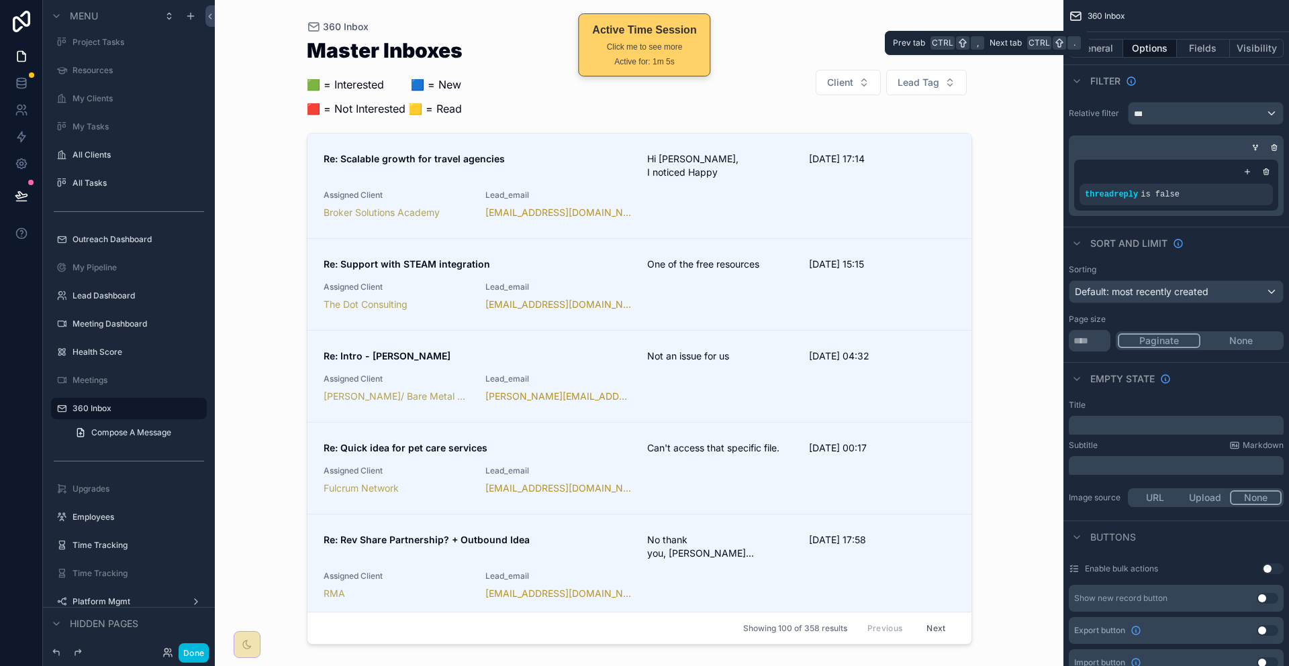
click at [1210, 44] on button "Fields" at bounding box center [1204, 48] width 54 height 19
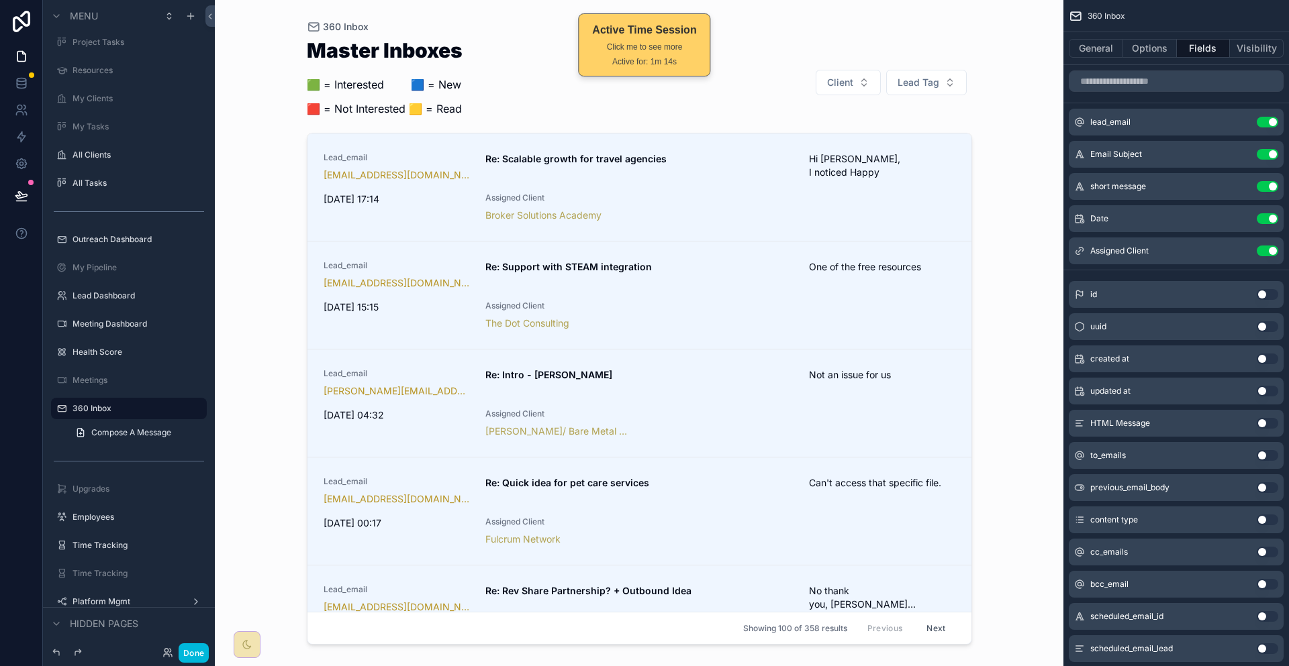
click at [0, 0] on icon "scrollable content" at bounding box center [0, 0] width 0 height 0
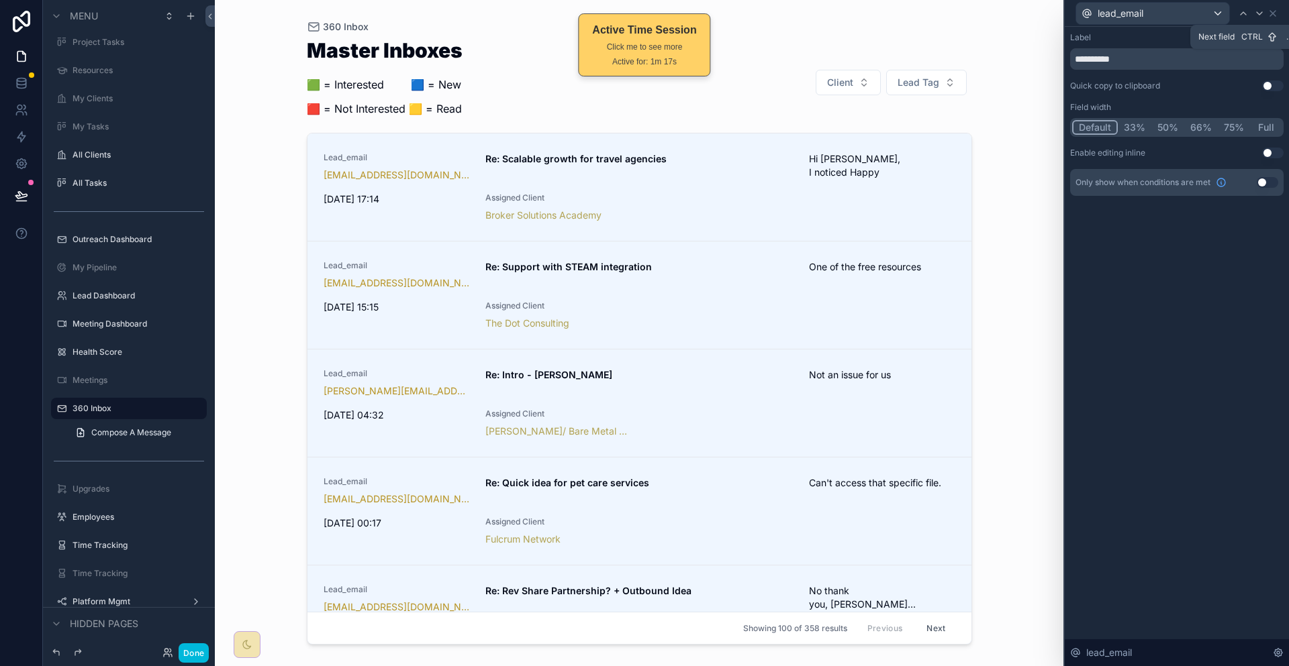
click at [1256, 13] on icon at bounding box center [1259, 13] width 11 height 11
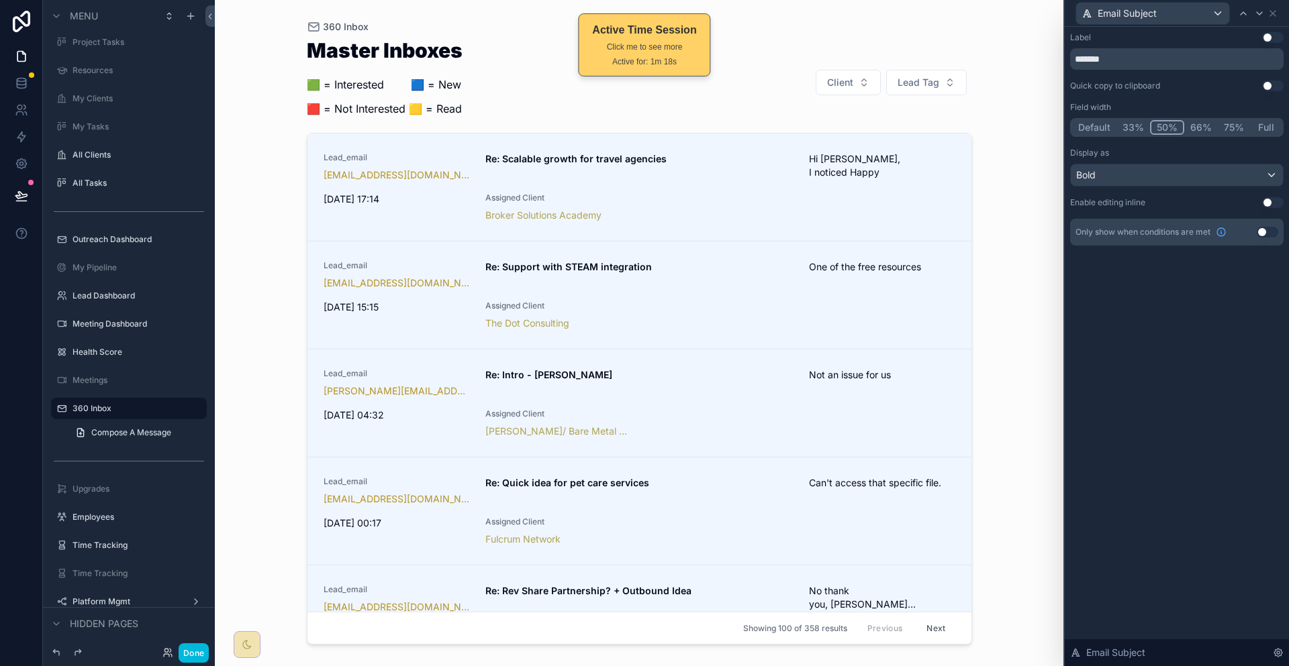
click at [1144, 120] on button "33%" at bounding box center [1133, 127] width 34 height 15
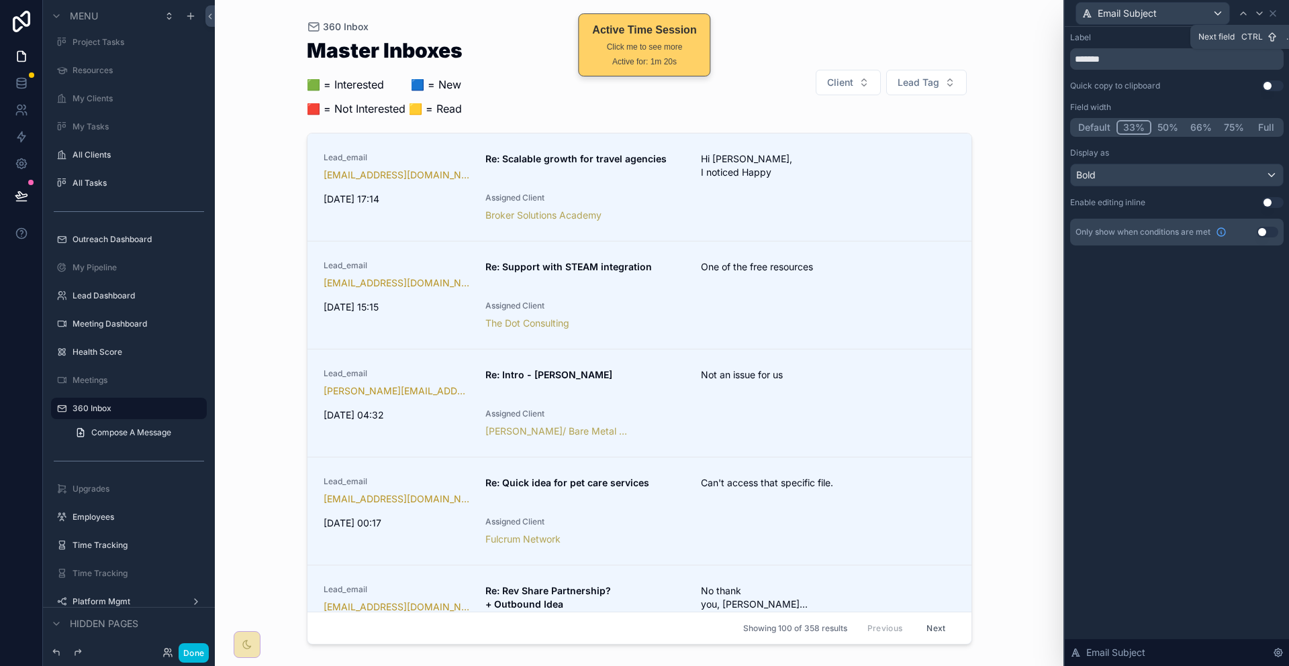
click at [1262, 9] on icon at bounding box center [1259, 13] width 11 height 11
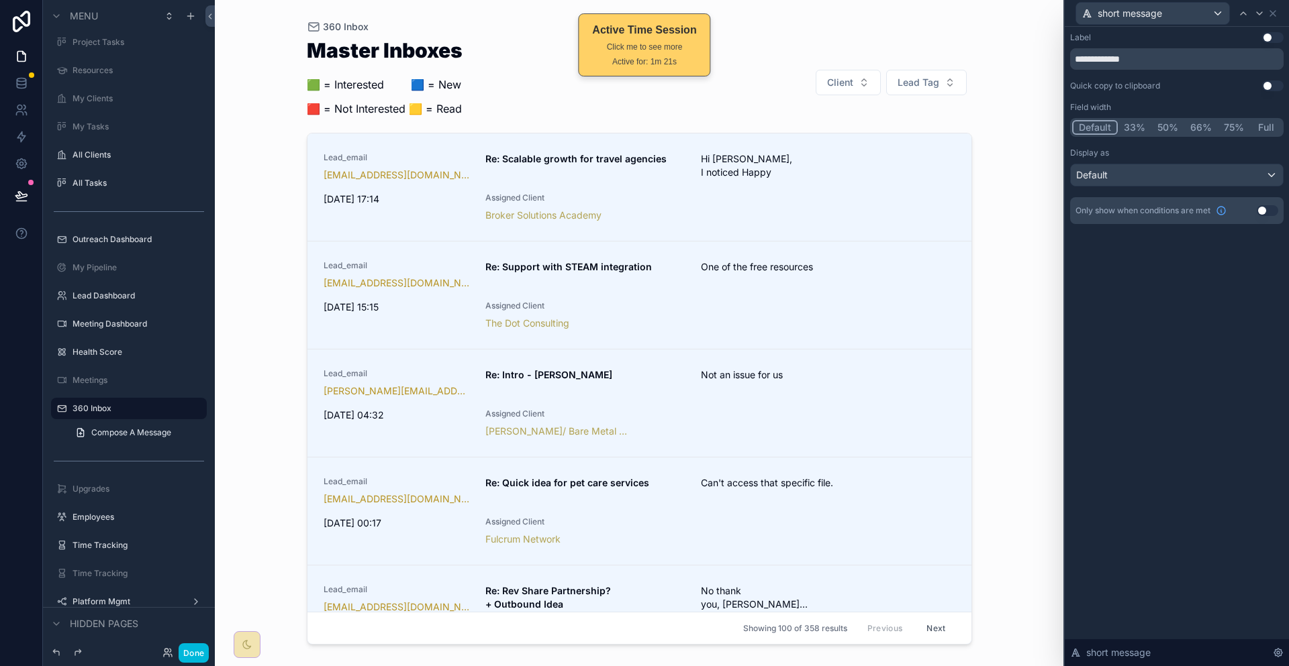
click at [1151, 120] on button "33%" at bounding box center [1134, 127] width 34 height 15
click at [1184, 120] on button "50%" at bounding box center [1167, 127] width 33 height 15
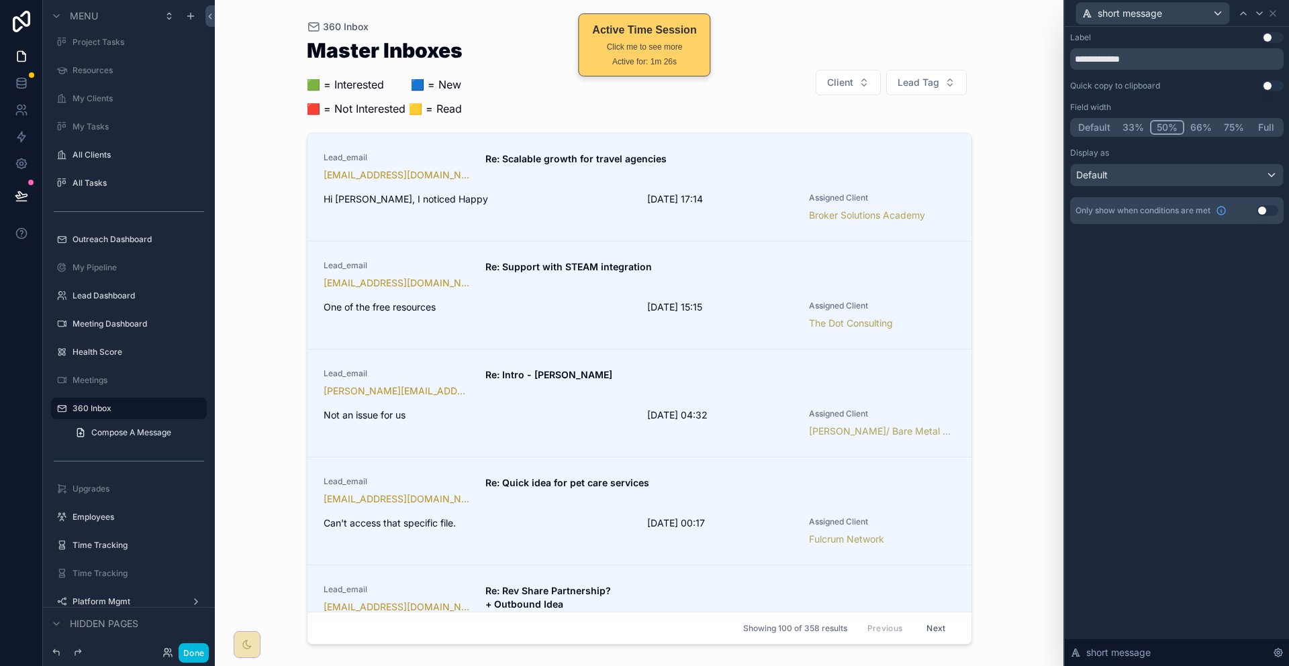
click at [1150, 120] on button "33%" at bounding box center [1133, 127] width 34 height 15
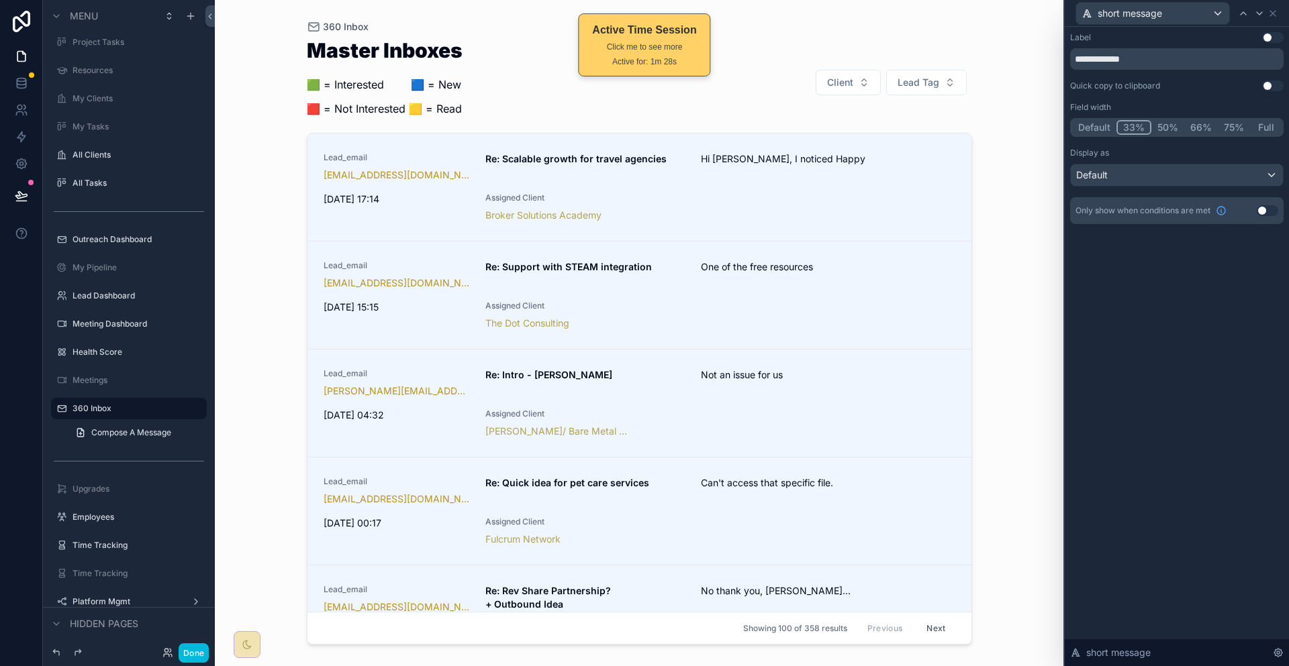
click at [1278, 11] on icon at bounding box center [1272, 13] width 11 height 11
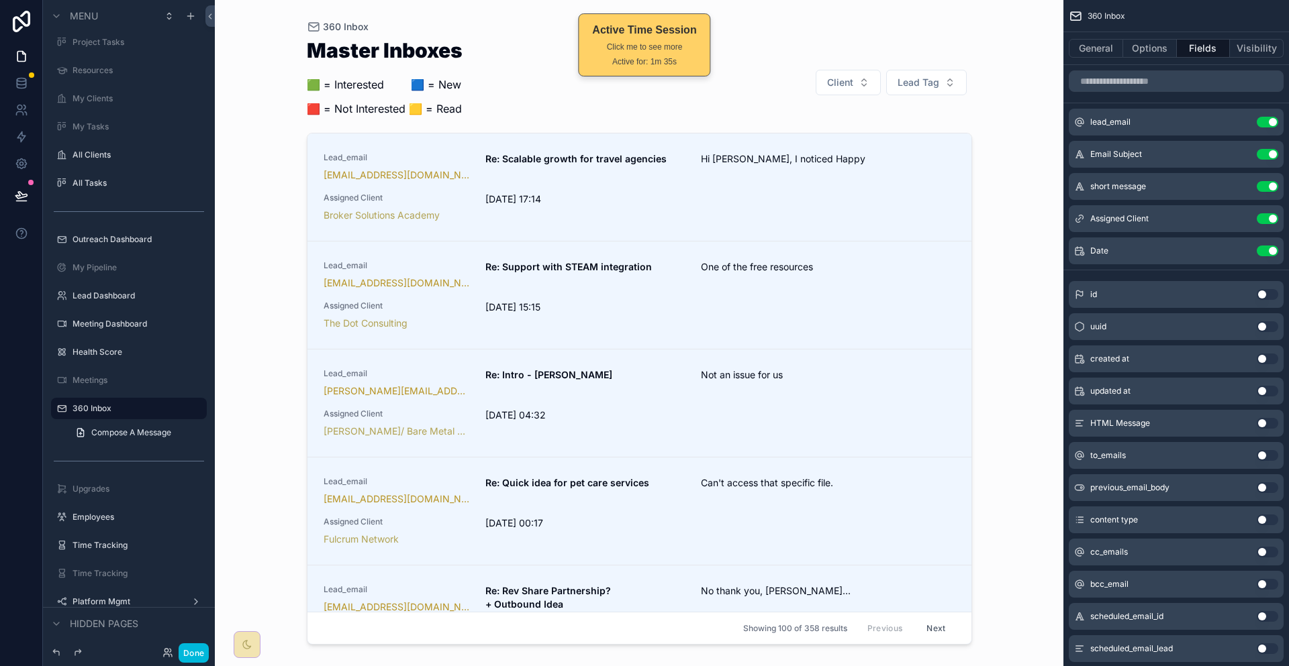
click at [0, 0] on icon "scrollable content" at bounding box center [0, 0] width 0 height 0
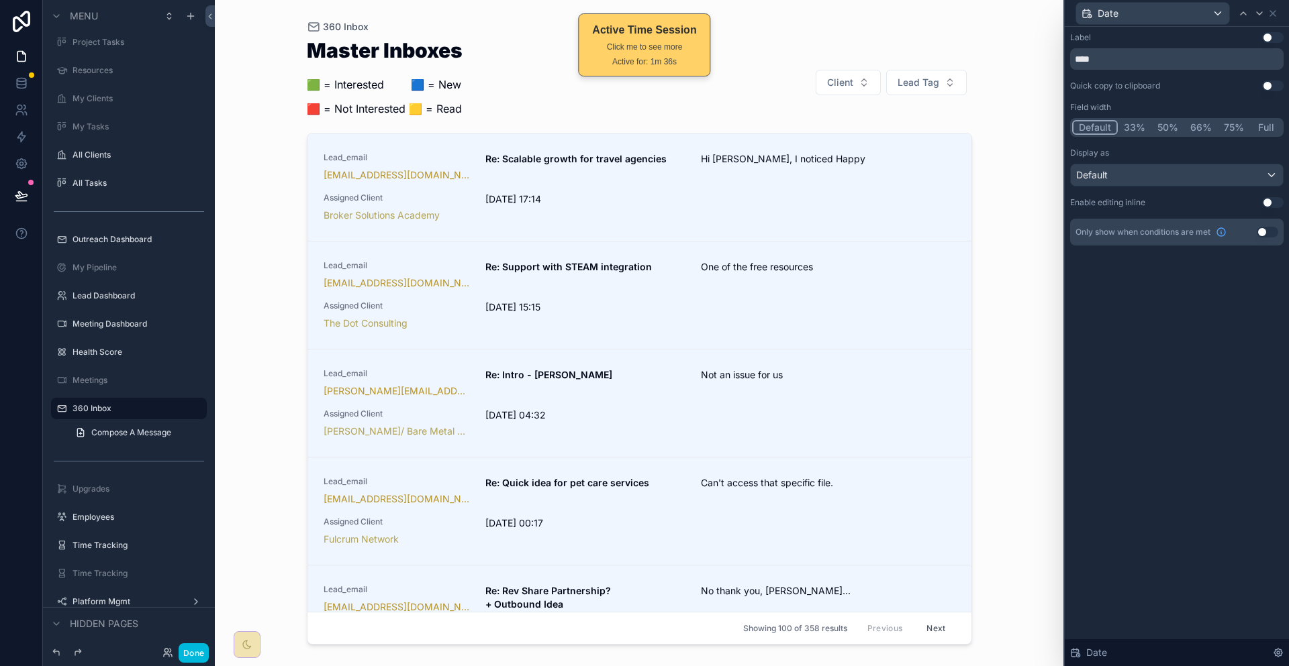
click at [1212, 120] on button "66%" at bounding box center [1201, 127] width 34 height 15
click at [1245, 15] on icon at bounding box center [1243, 13] width 11 height 11
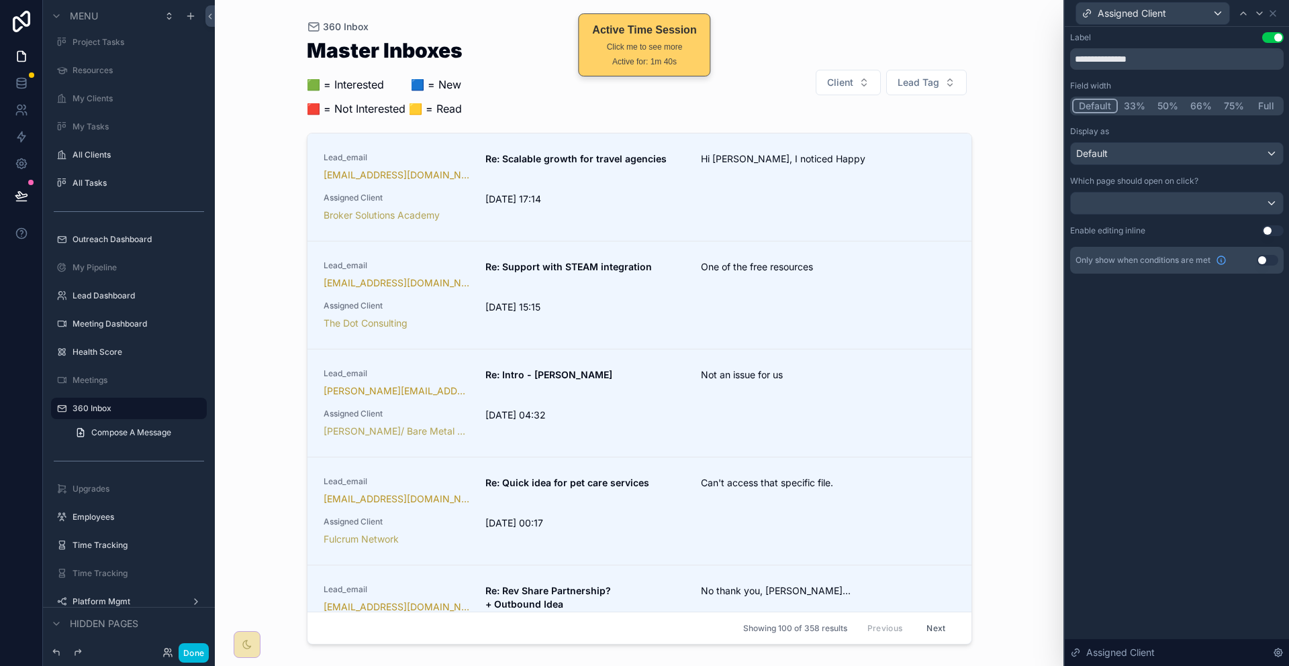
click at [1151, 99] on button "33%" at bounding box center [1134, 106] width 34 height 15
click at [1232, 99] on button "75%" at bounding box center [1233, 106] width 32 height 15
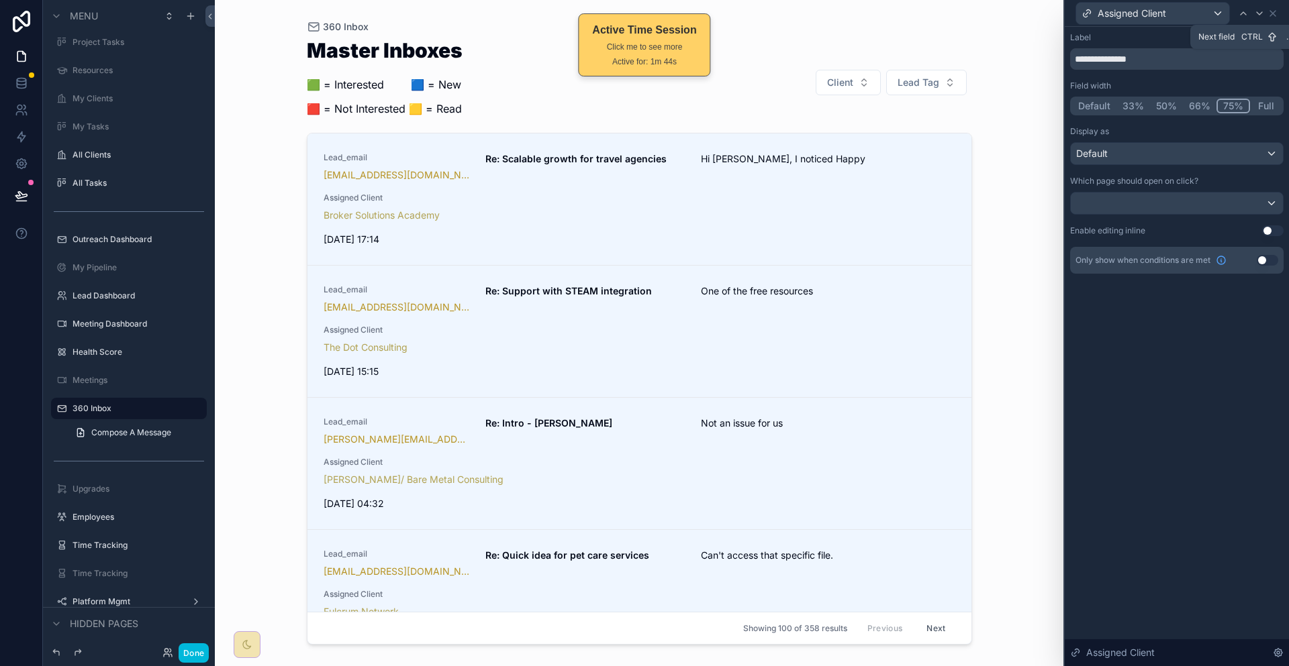
click at [1255, 13] on icon at bounding box center [1259, 13] width 11 height 11
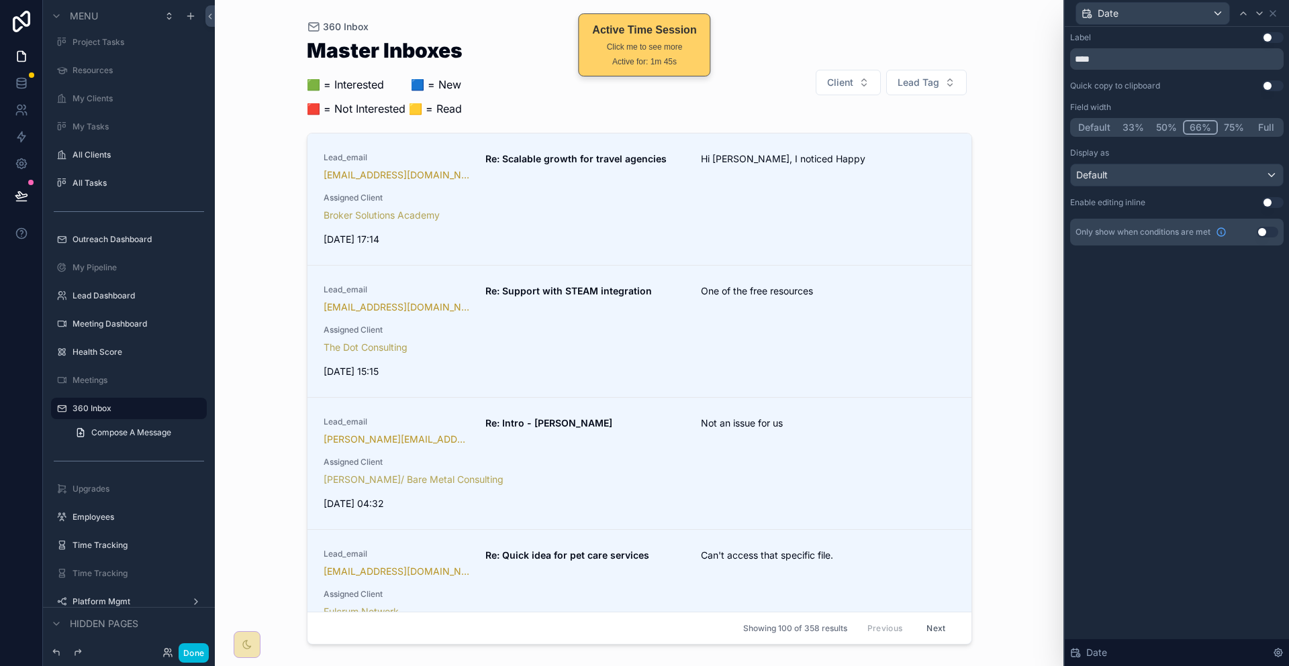
click at [1147, 120] on button "33%" at bounding box center [1133, 127] width 34 height 15
click at [1110, 120] on button "Default" at bounding box center [1094, 127] width 44 height 15
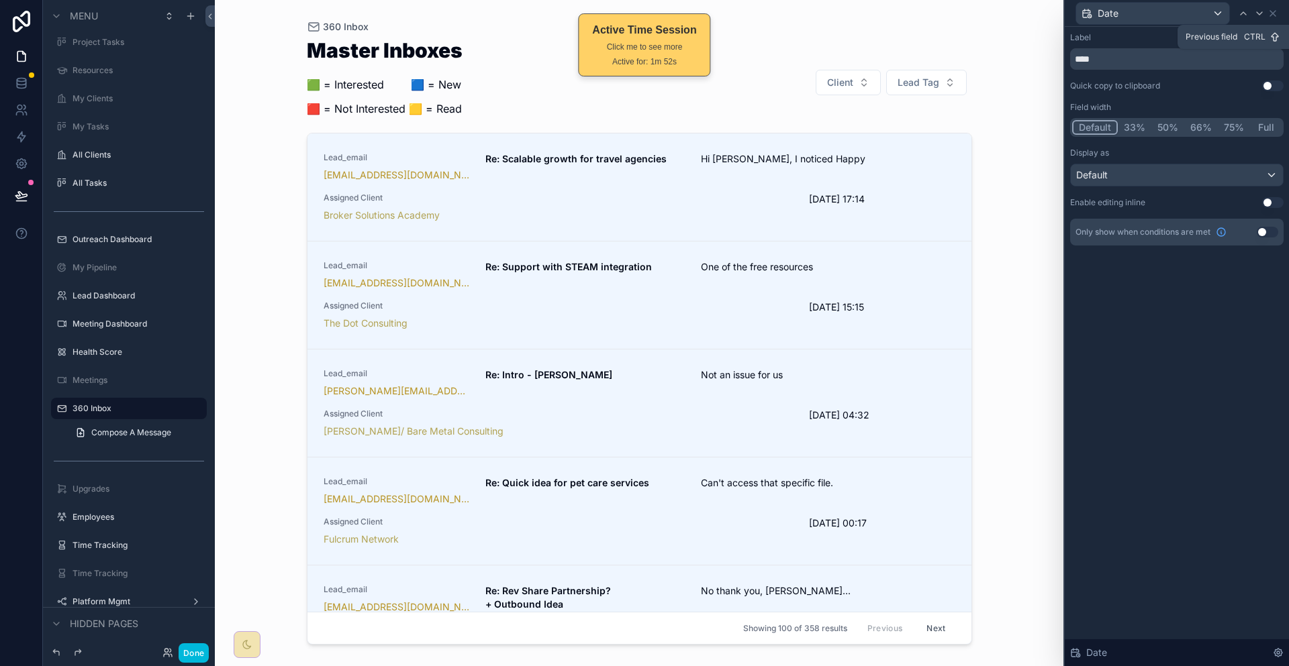
click at [1243, 5] on div at bounding box center [1243, 13] width 16 height 16
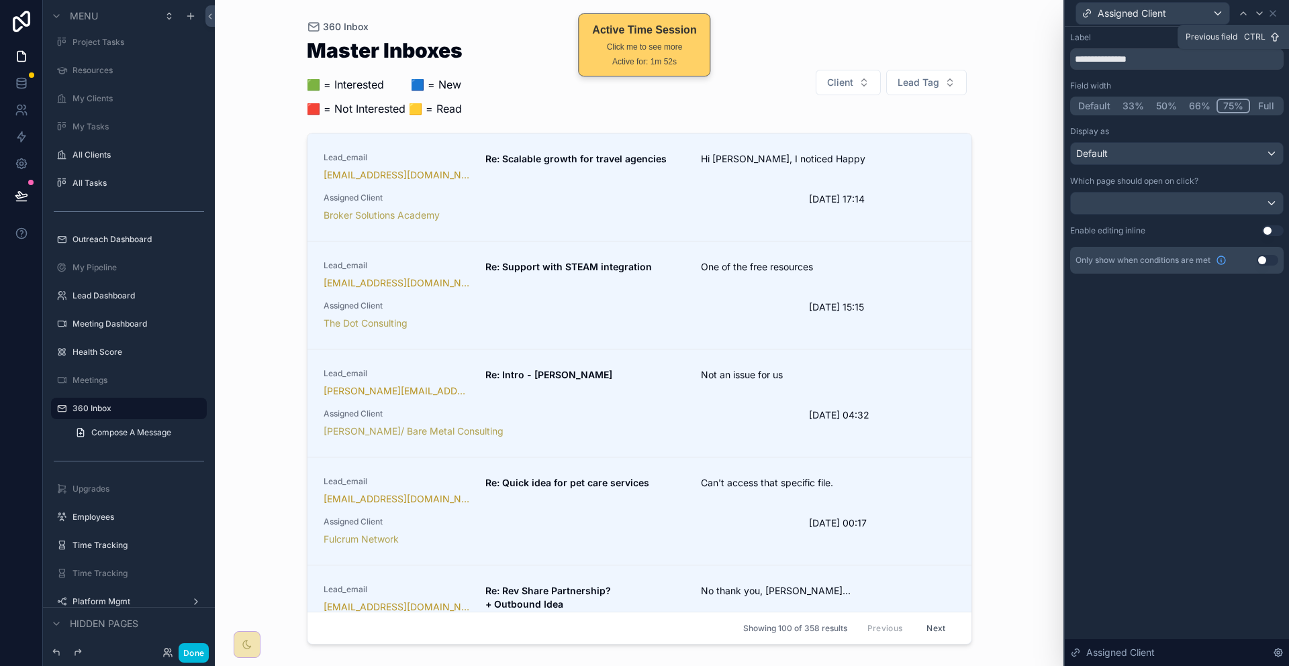
click at [1243, 5] on div at bounding box center [1243, 13] width 16 height 16
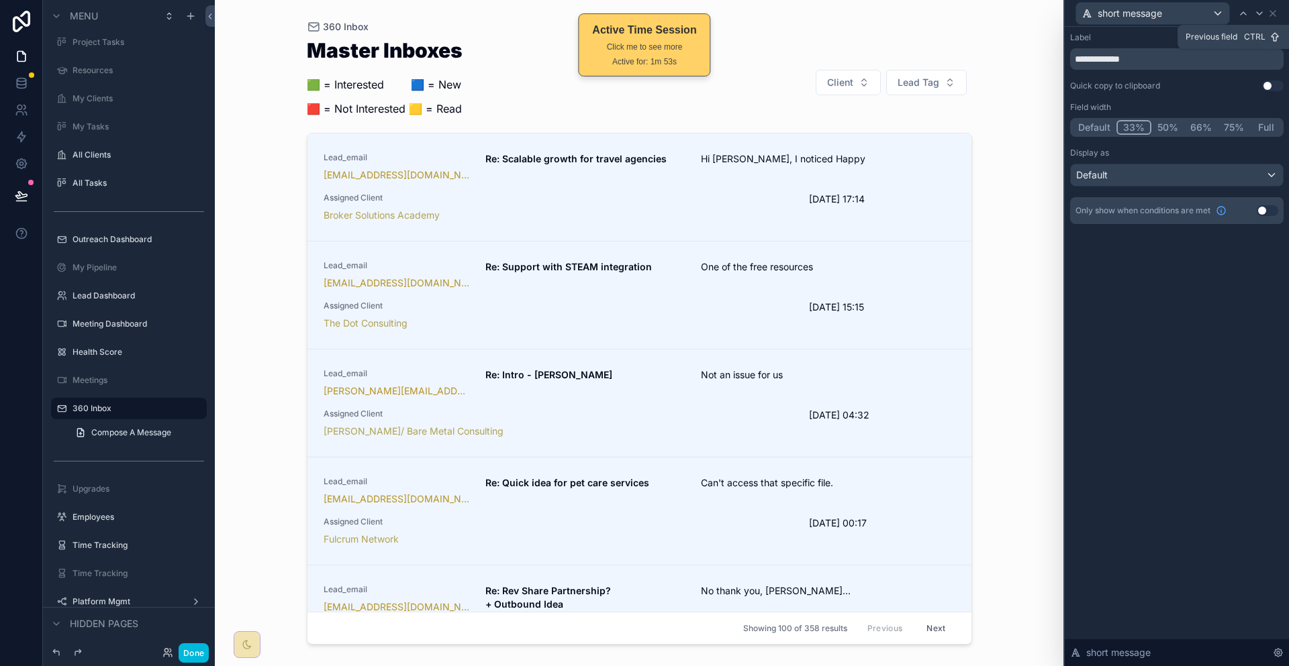
click at [1243, 5] on div at bounding box center [1243, 13] width 16 height 16
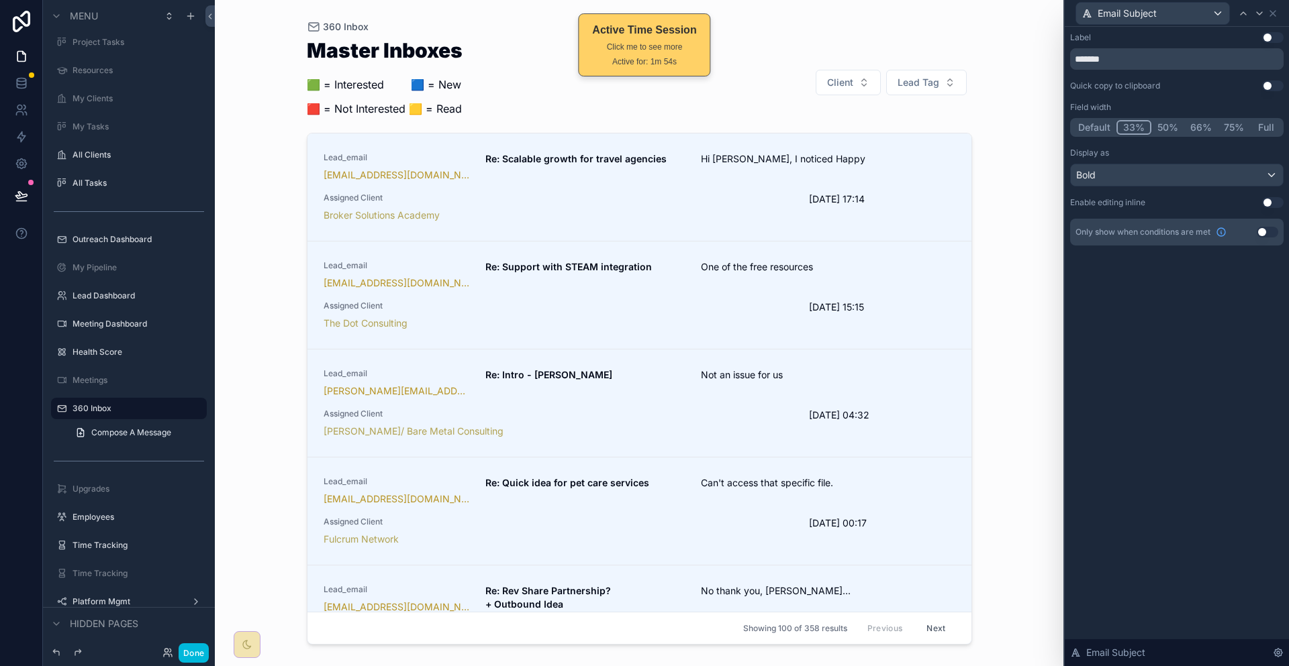
click at [1116, 120] on button "Default" at bounding box center [1094, 127] width 44 height 15
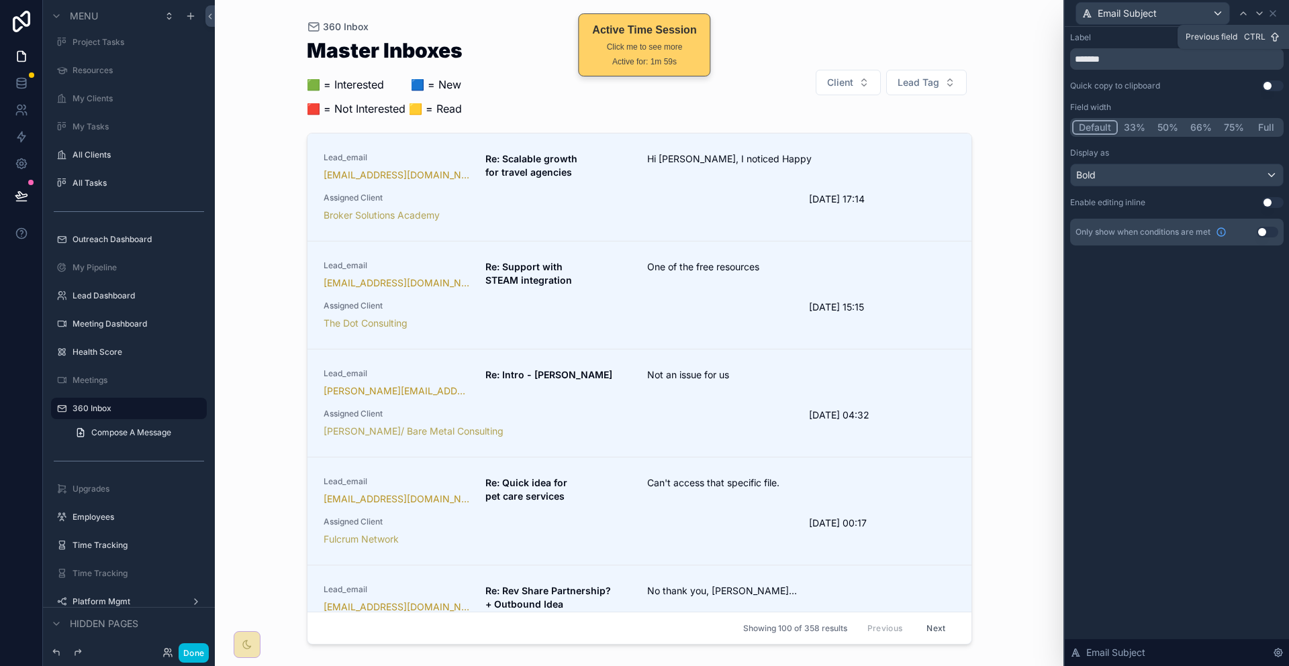
click at [1245, 11] on icon at bounding box center [1243, 13] width 11 height 11
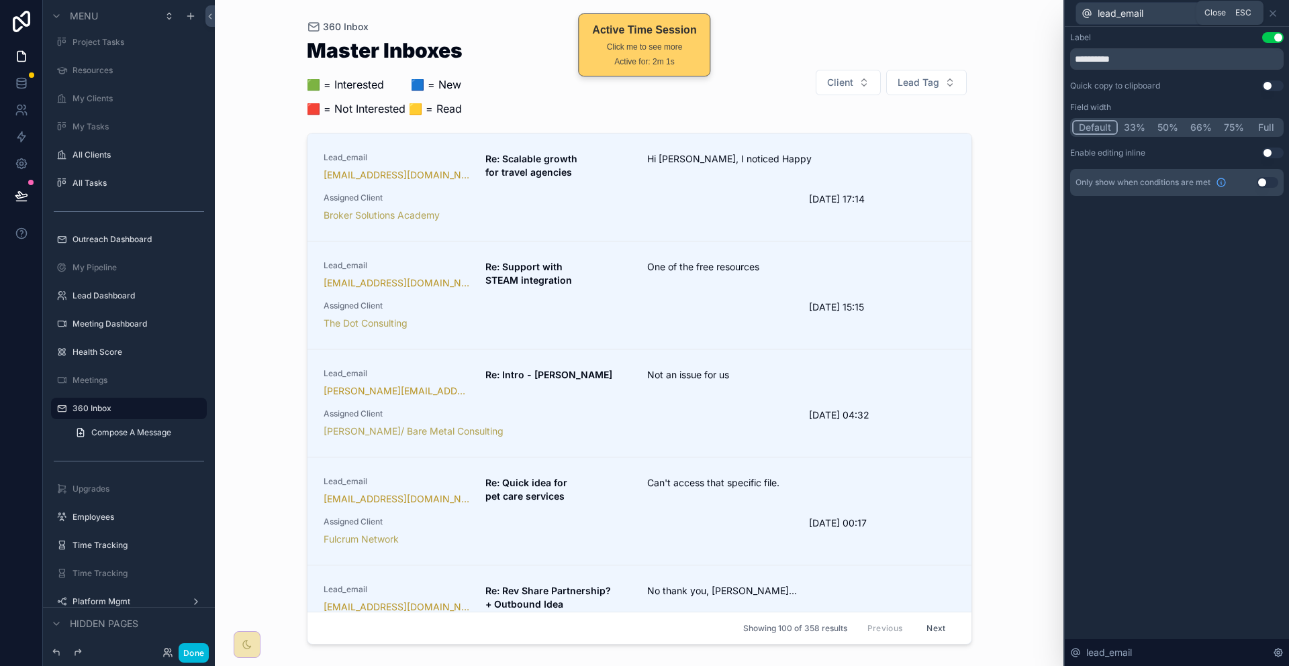
click at [1272, 12] on icon at bounding box center [1272, 13] width 11 height 11
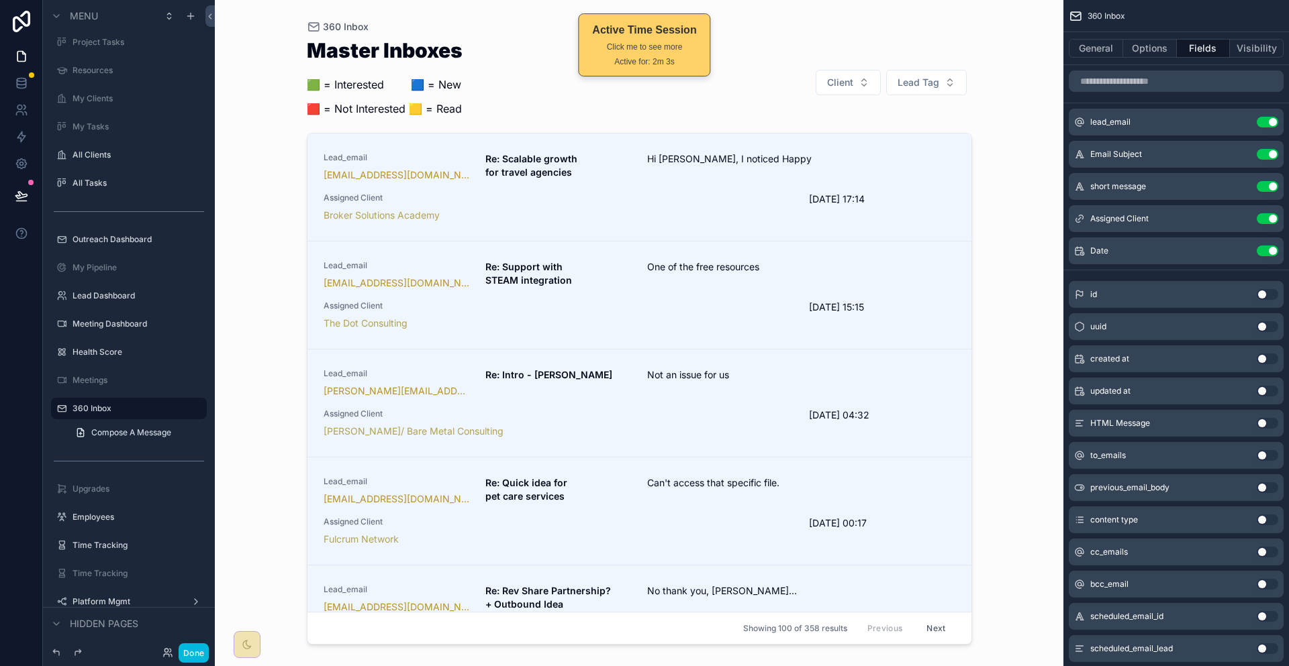
click at [0, 0] on icon "scrollable content" at bounding box center [0, 0] width 0 height 0
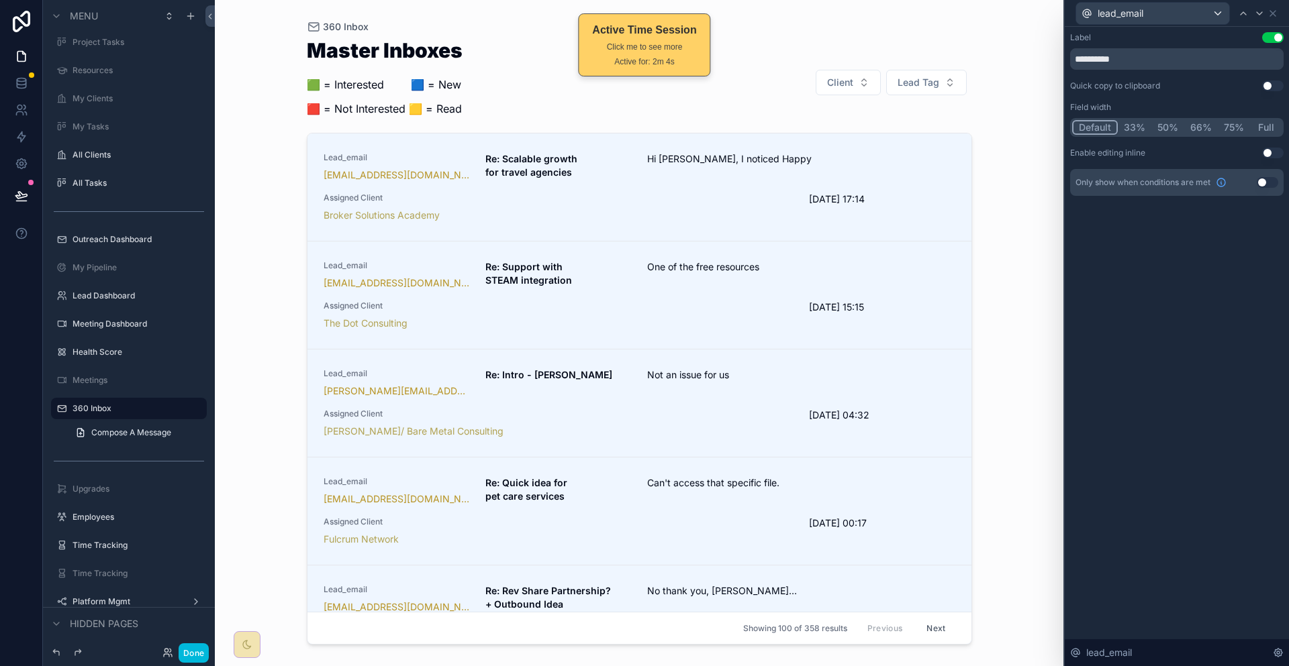
click at [1273, 37] on button "Use setting" at bounding box center [1272, 37] width 21 height 11
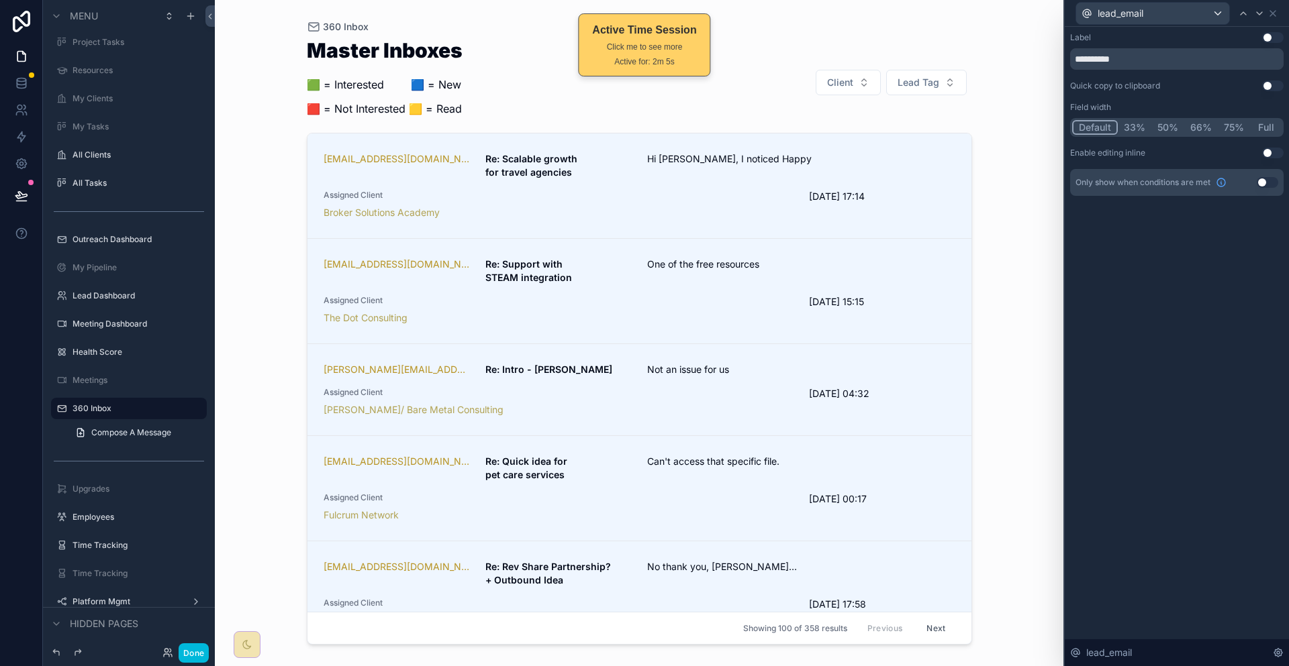
click at [1274, 32] on button "Use setting" at bounding box center [1272, 37] width 21 height 11
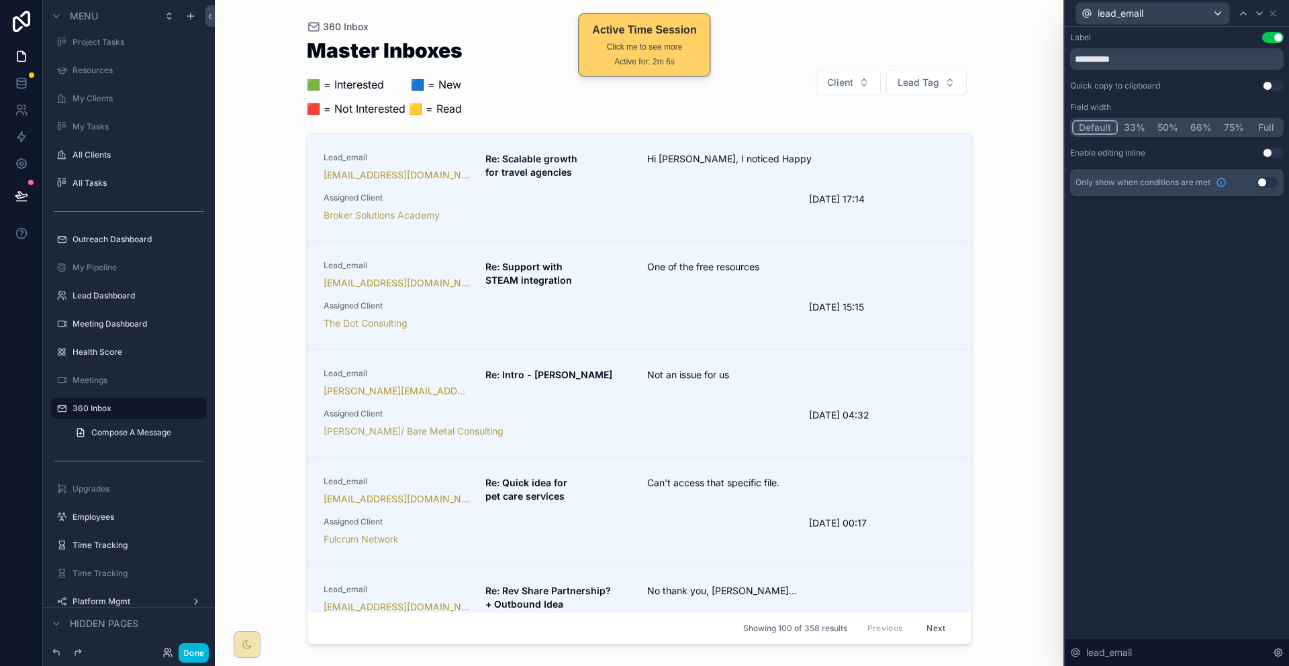
click at [1274, 32] on button "Use setting" at bounding box center [1272, 37] width 21 height 11
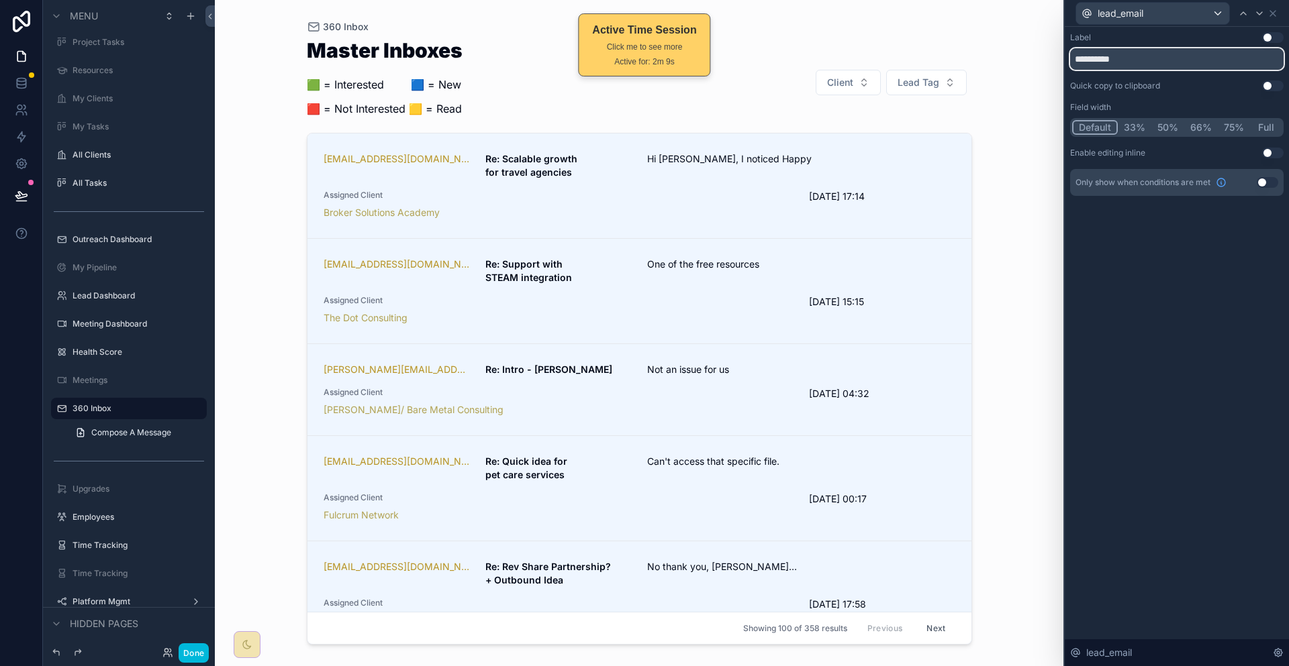
click at [1213, 53] on input "**********" at bounding box center [1176, 58] width 213 height 21
drag, startPoint x: 1213, startPoint y: 53, endPoint x: 1106, endPoint y: 54, distance: 107.4
click at [1106, 54] on input "**********" at bounding box center [1176, 58] width 213 height 21
click at [1242, 180] on div "**********" at bounding box center [1176, 127] width 224 height 201
click at [1272, 17] on div "lead_email" at bounding box center [1176, 13] width 213 height 26
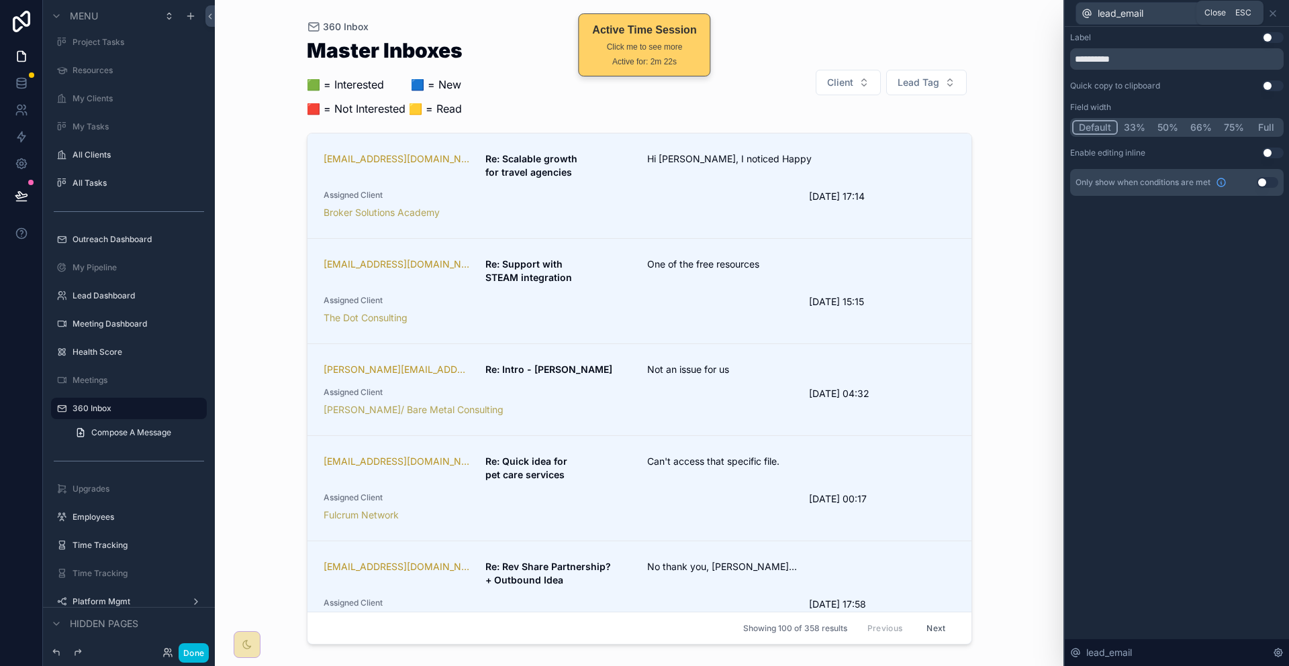
click at [1272, 16] on icon at bounding box center [1272, 13] width 11 height 11
